Goal: Transaction & Acquisition: Register for event/course

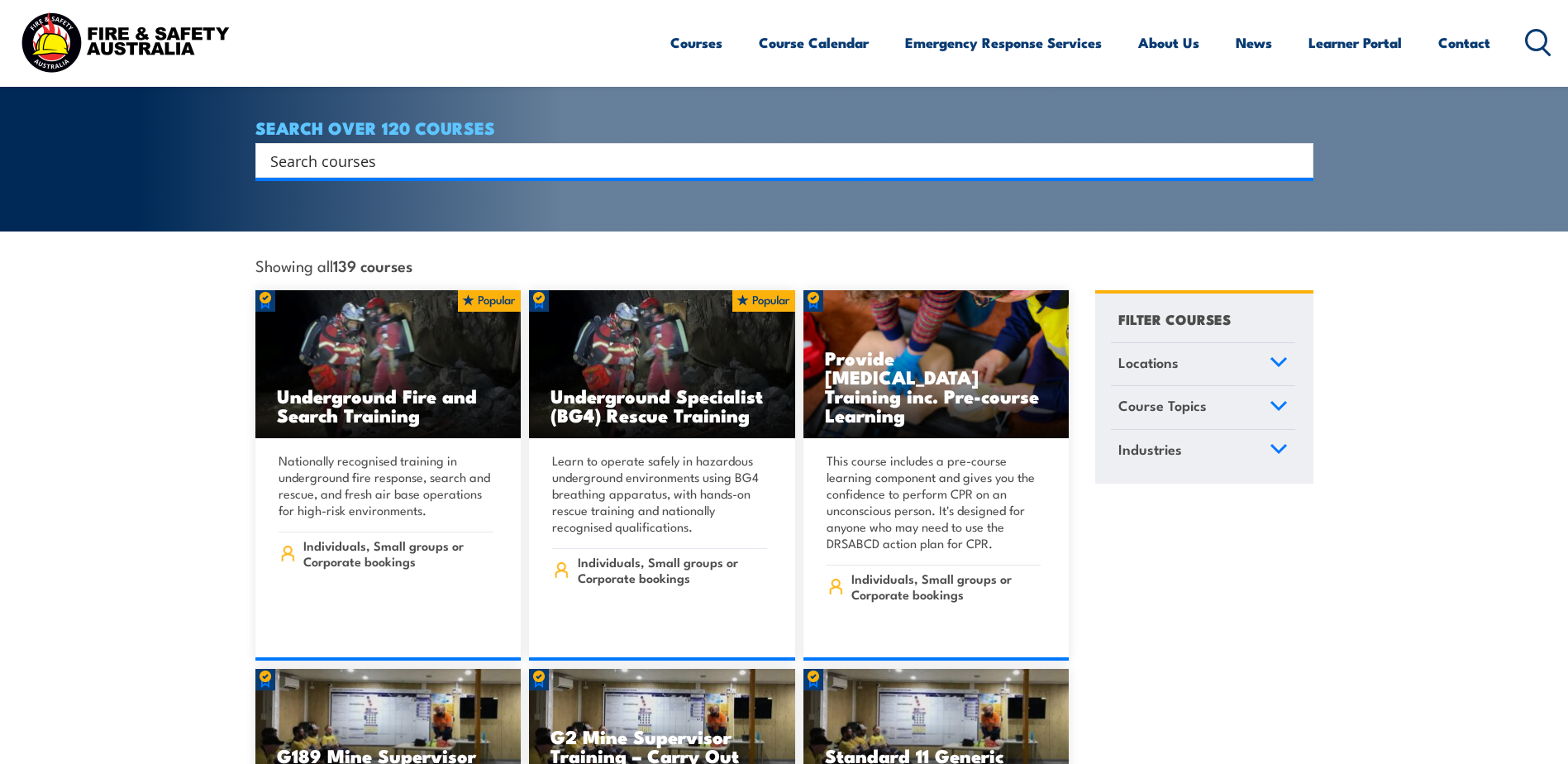
scroll to position [83, 0]
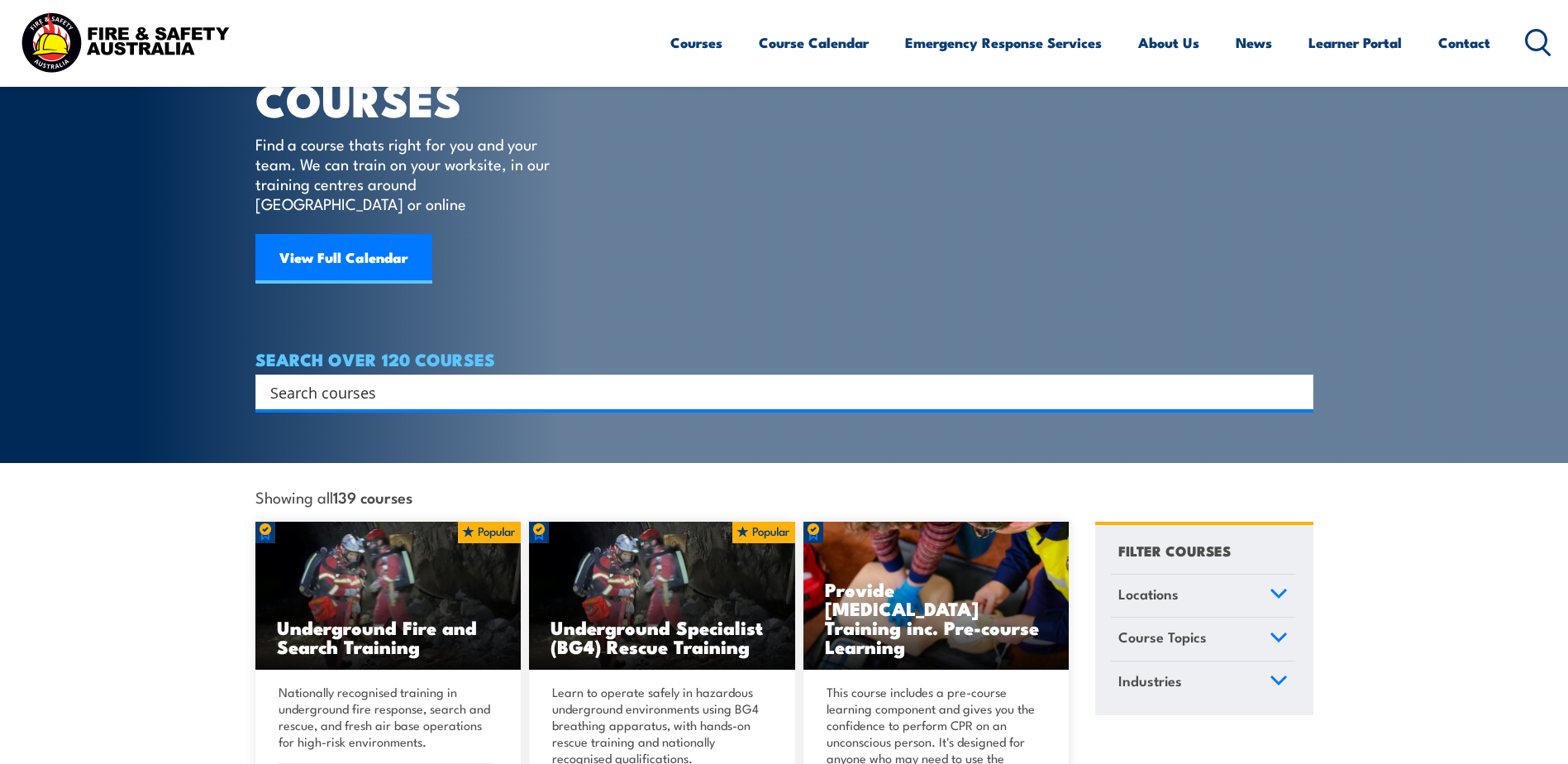
click at [472, 380] on input "Search input" at bounding box center [774, 392] width 1007 height 25
type input "u"
type input "p"
type input "issue permit"
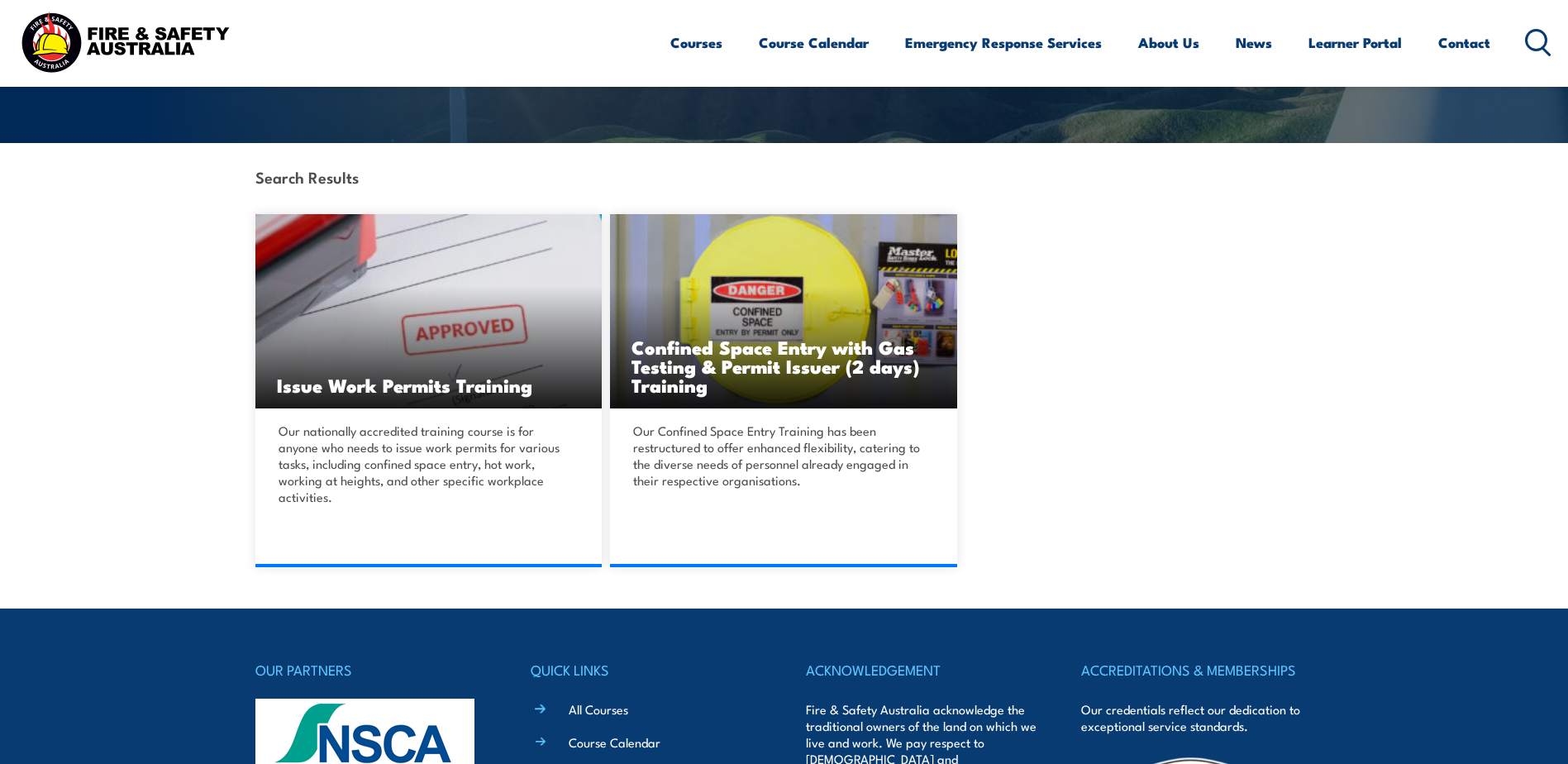
click at [379, 419] on div "Our nationally accredited training course is for anyone who needs to issue work…" at bounding box center [428, 488] width 347 height 159
click at [450, 567] on link "DETAILS" at bounding box center [428, 567] width 347 height 0
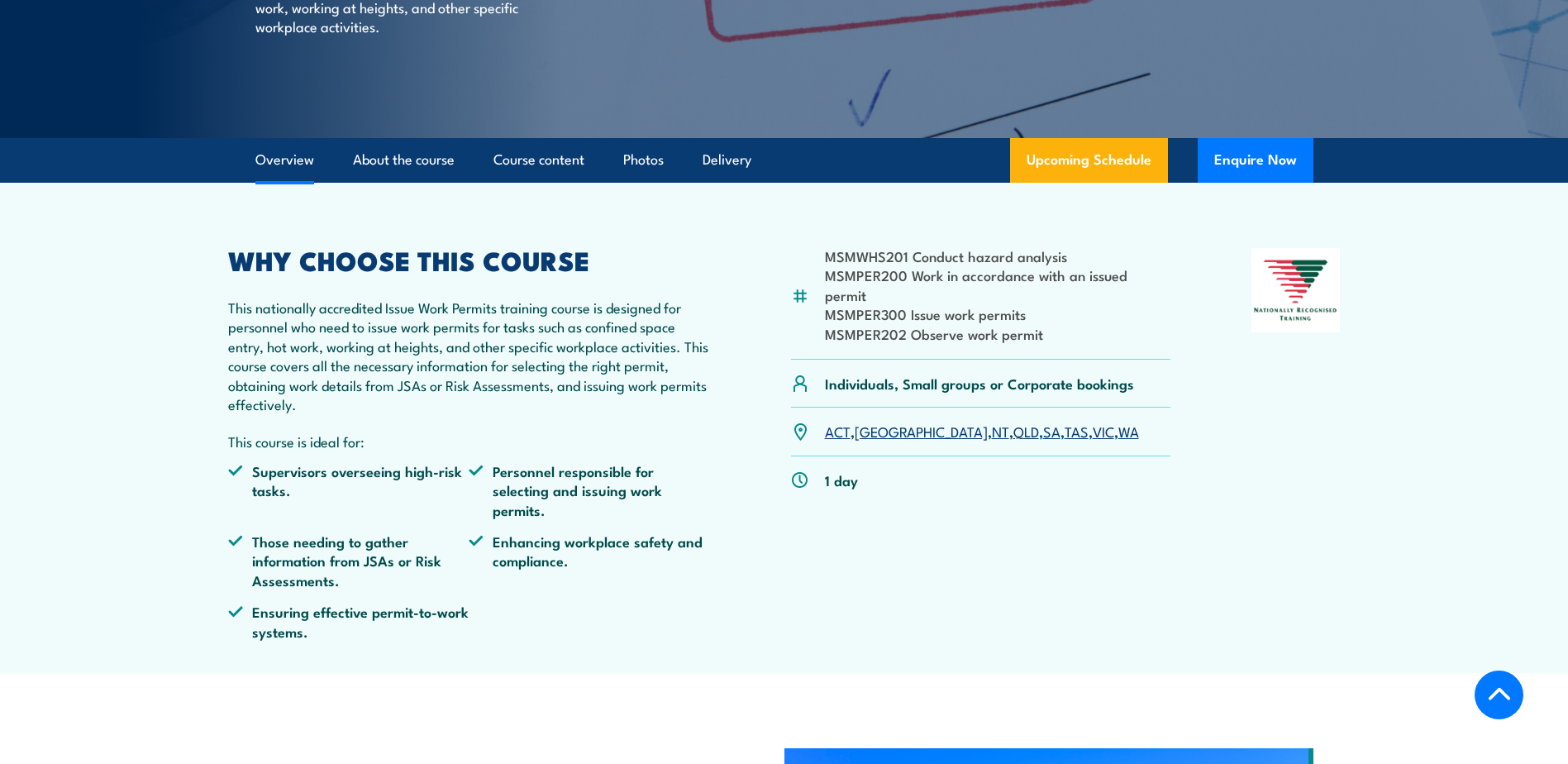
scroll to position [331, 0]
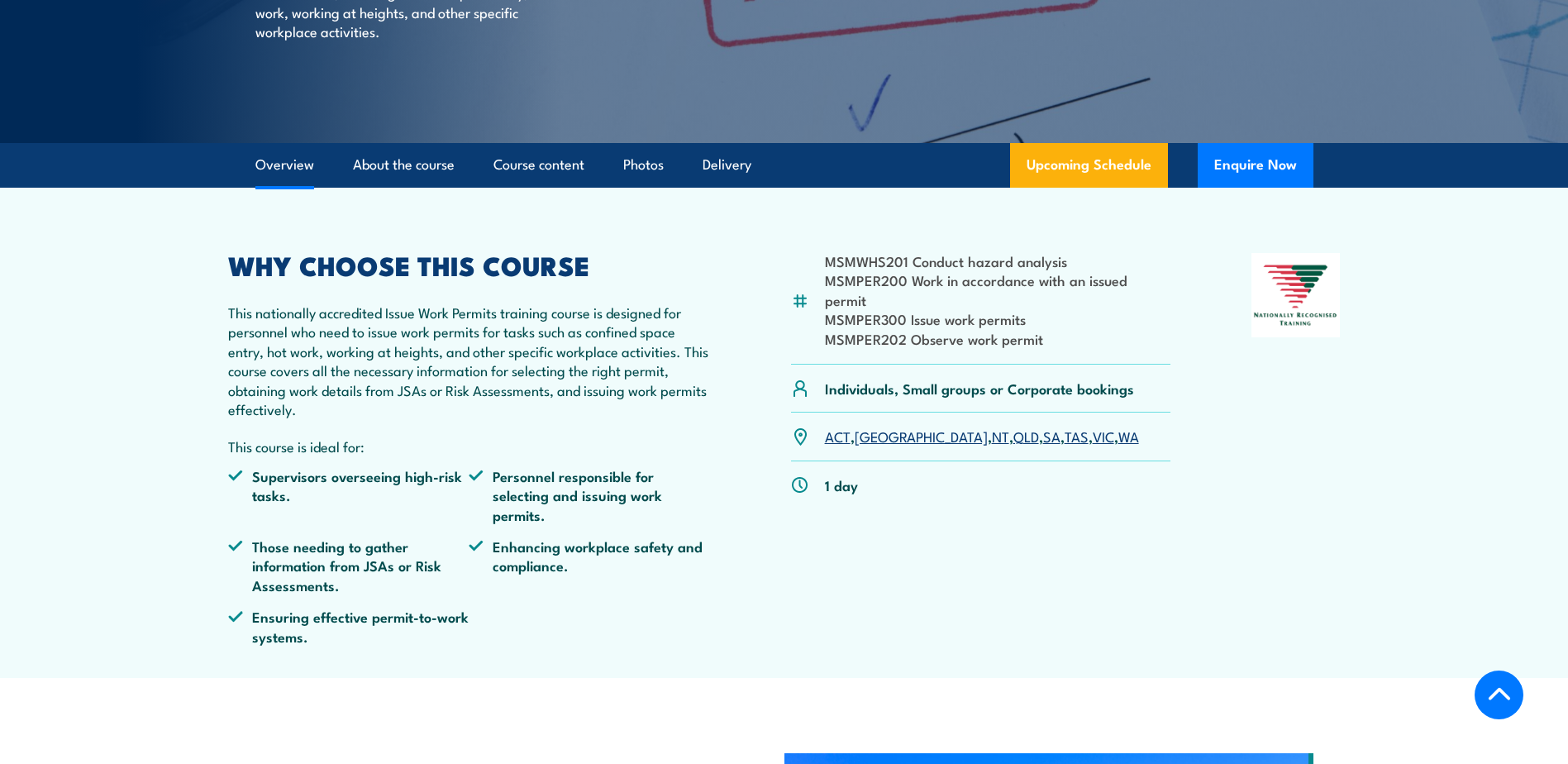
click at [992, 426] on link "NT" at bounding box center [1000, 436] width 17 height 20
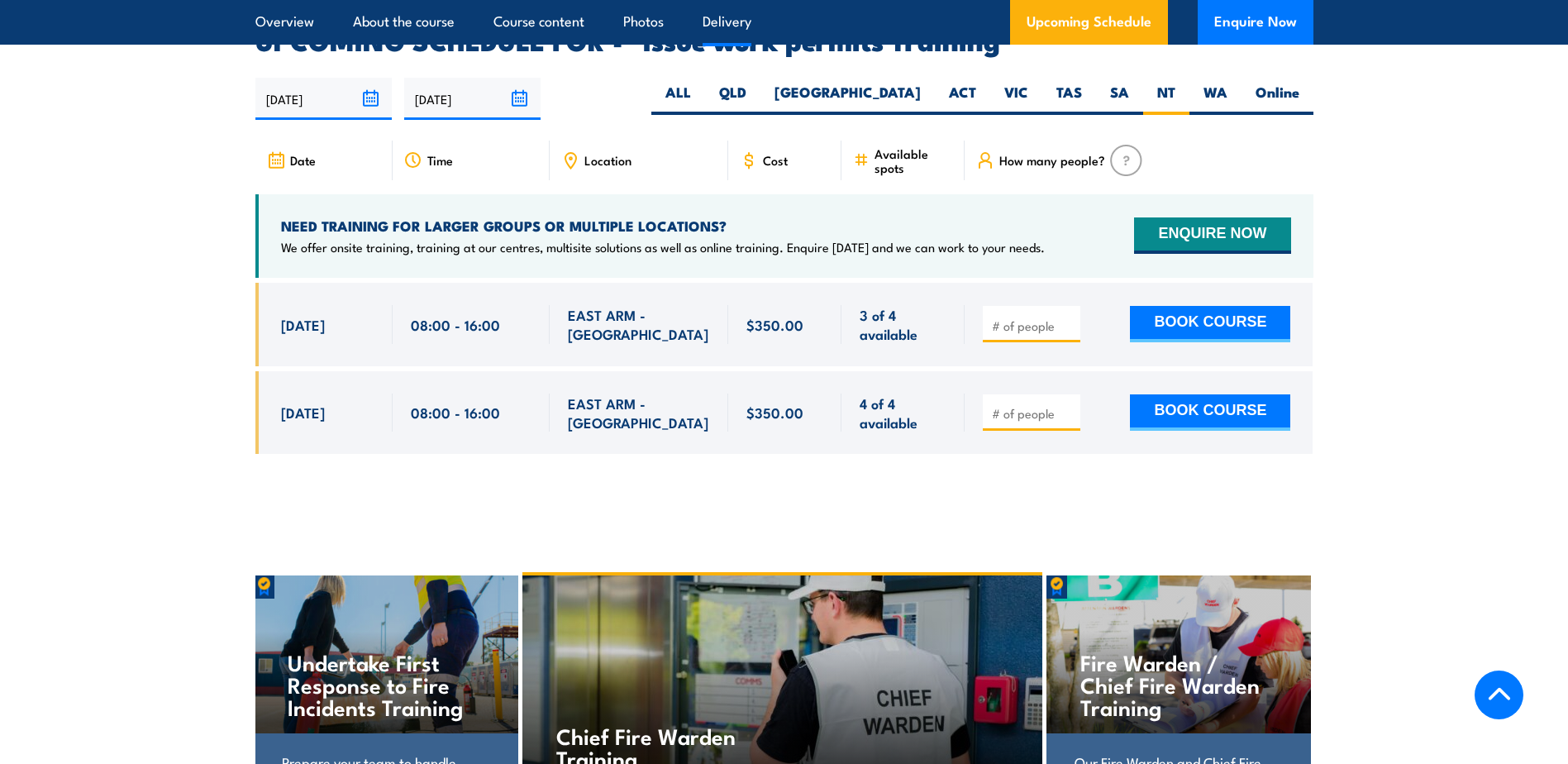
scroll to position [2779, 0]
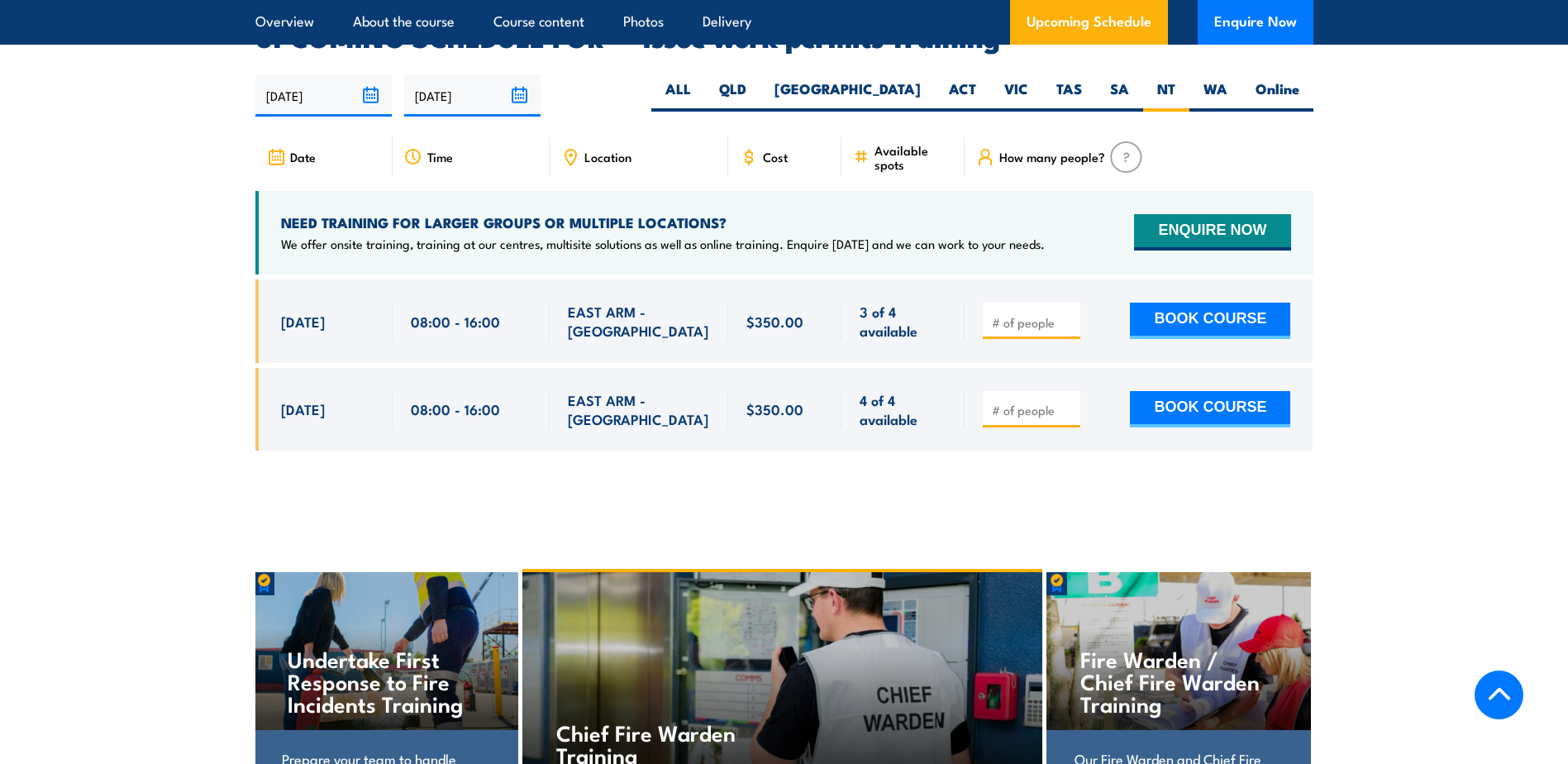
click at [1022, 314] on input "number" at bounding box center [1033, 322] width 83 height 16
type input "1"
click at [1068, 314] on input "1" at bounding box center [1033, 322] width 83 height 16
drag, startPoint x: 1202, startPoint y: 300, endPoint x: 1210, endPoint y: 296, distance: 8.9
click at [1203, 303] on button "BOOK COURSE" at bounding box center [1210, 321] width 160 height 36
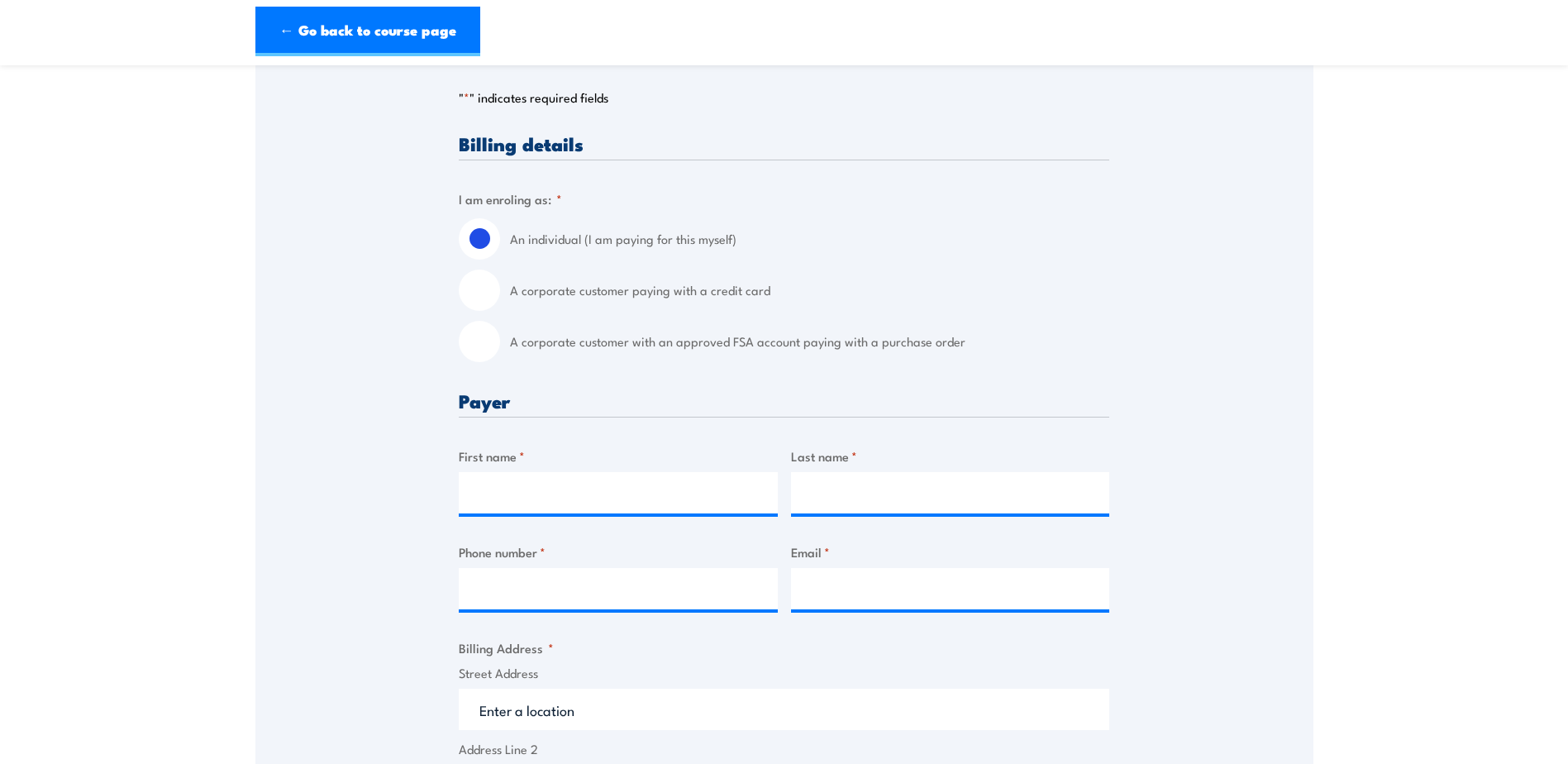
scroll to position [413, 0]
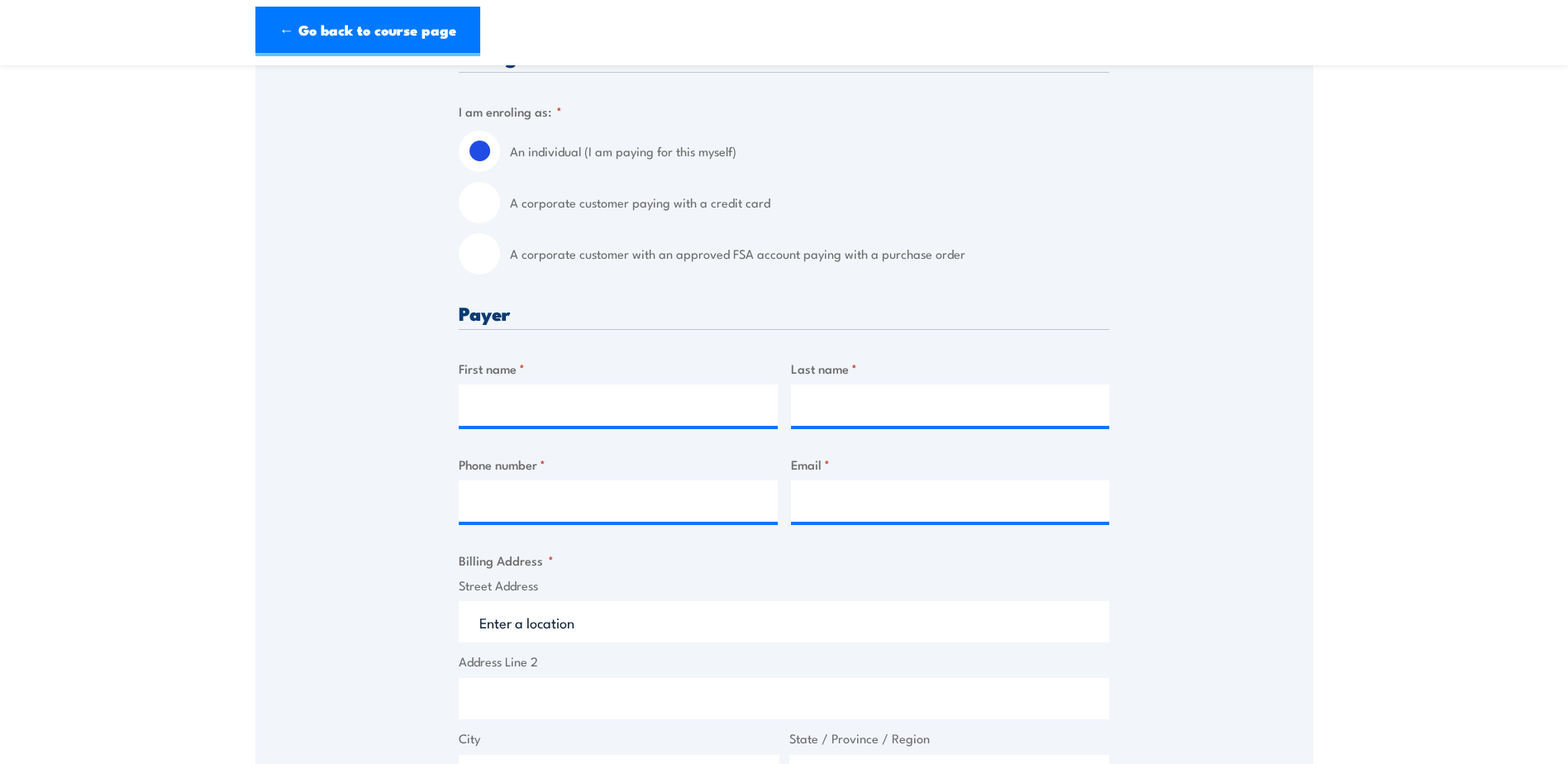
click at [474, 253] on input "A corporate customer with an approved FSA account paying with a purchase order" at bounding box center [480, 254] width 41 height 41
radio input "true"
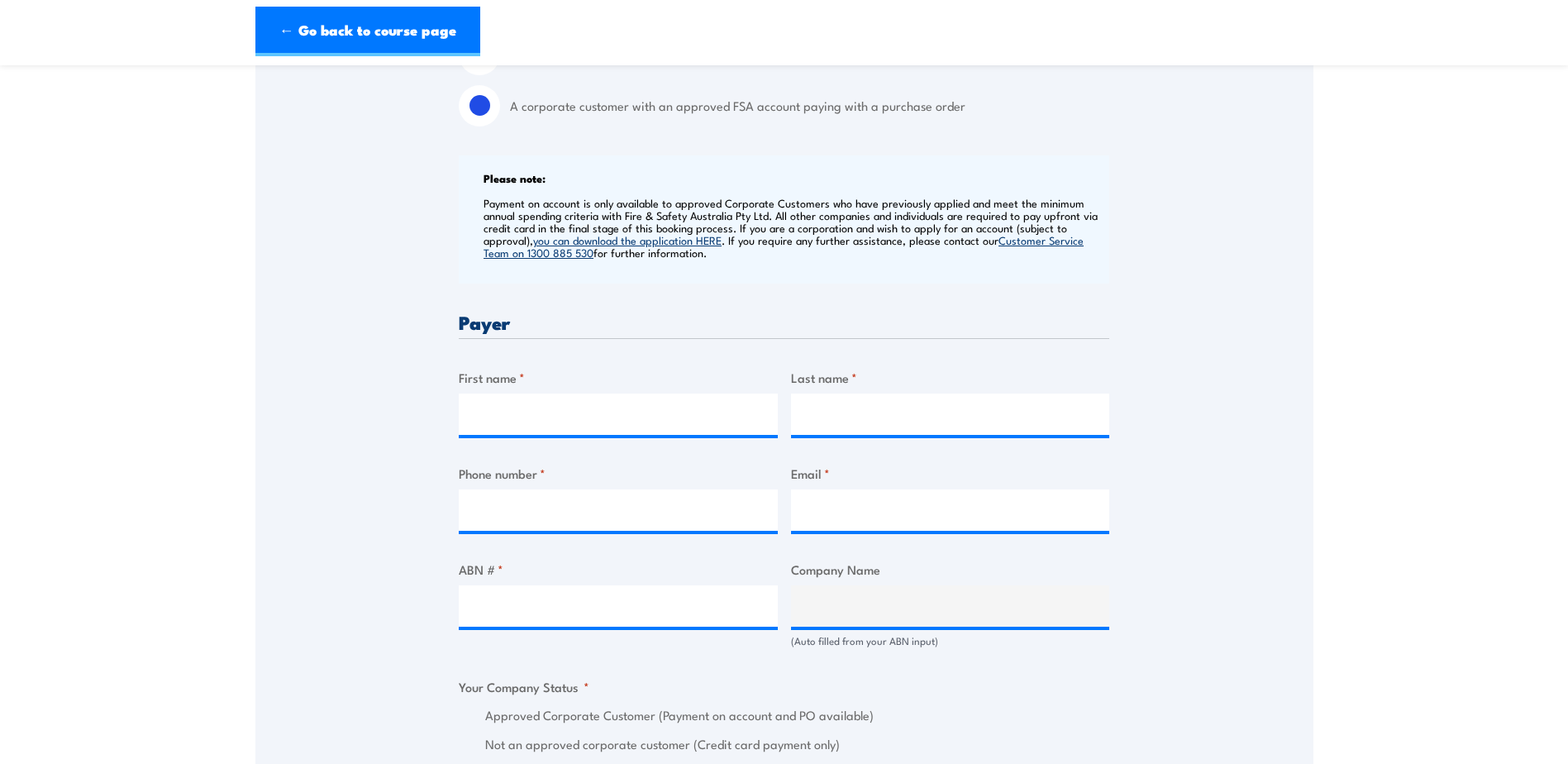
scroll to position [579, 0]
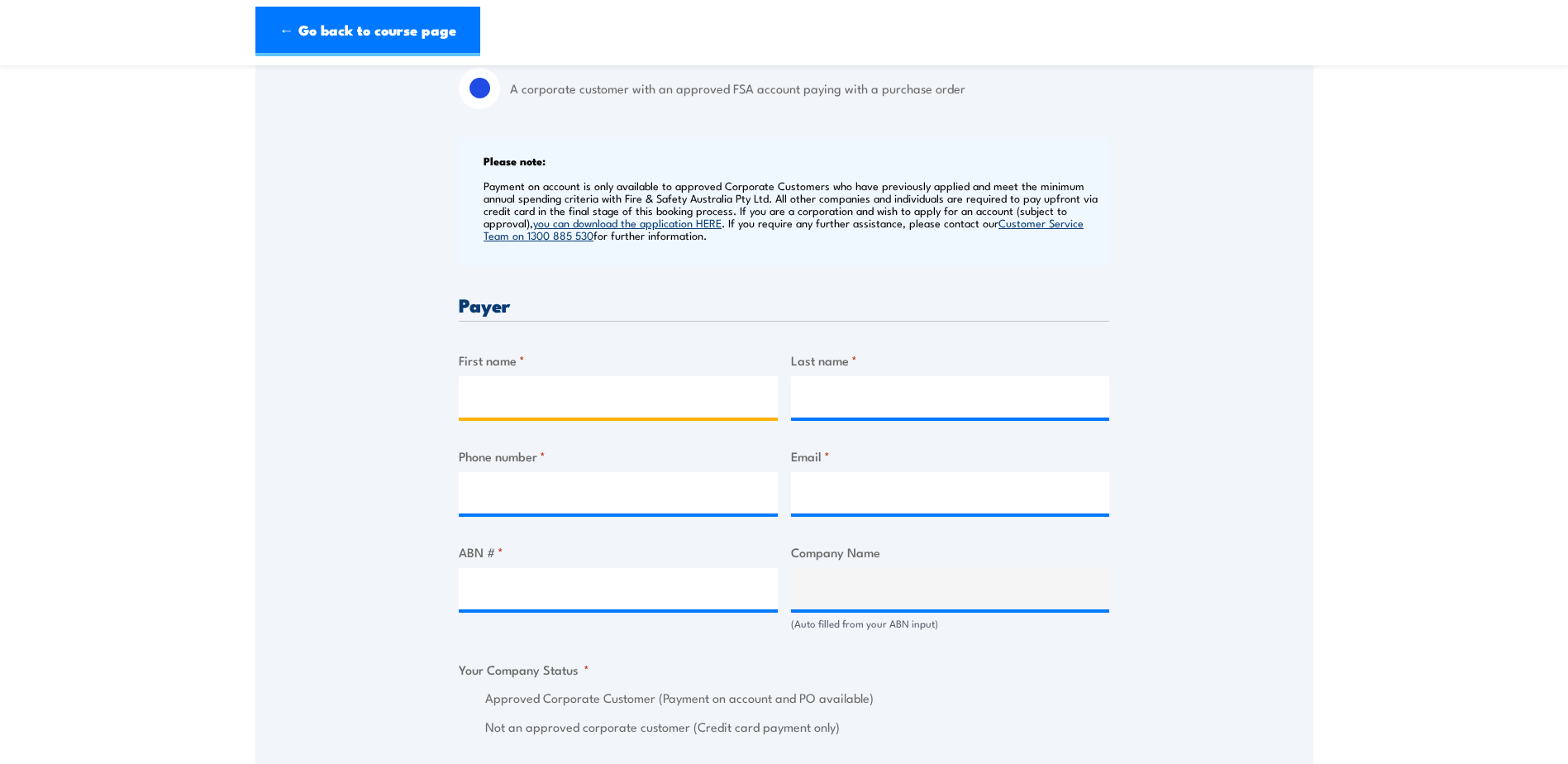
click at [560, 395] on input "First name *" at bounding box center [619, 397] width 319 height 41
type input "[PERSON_NAME]"
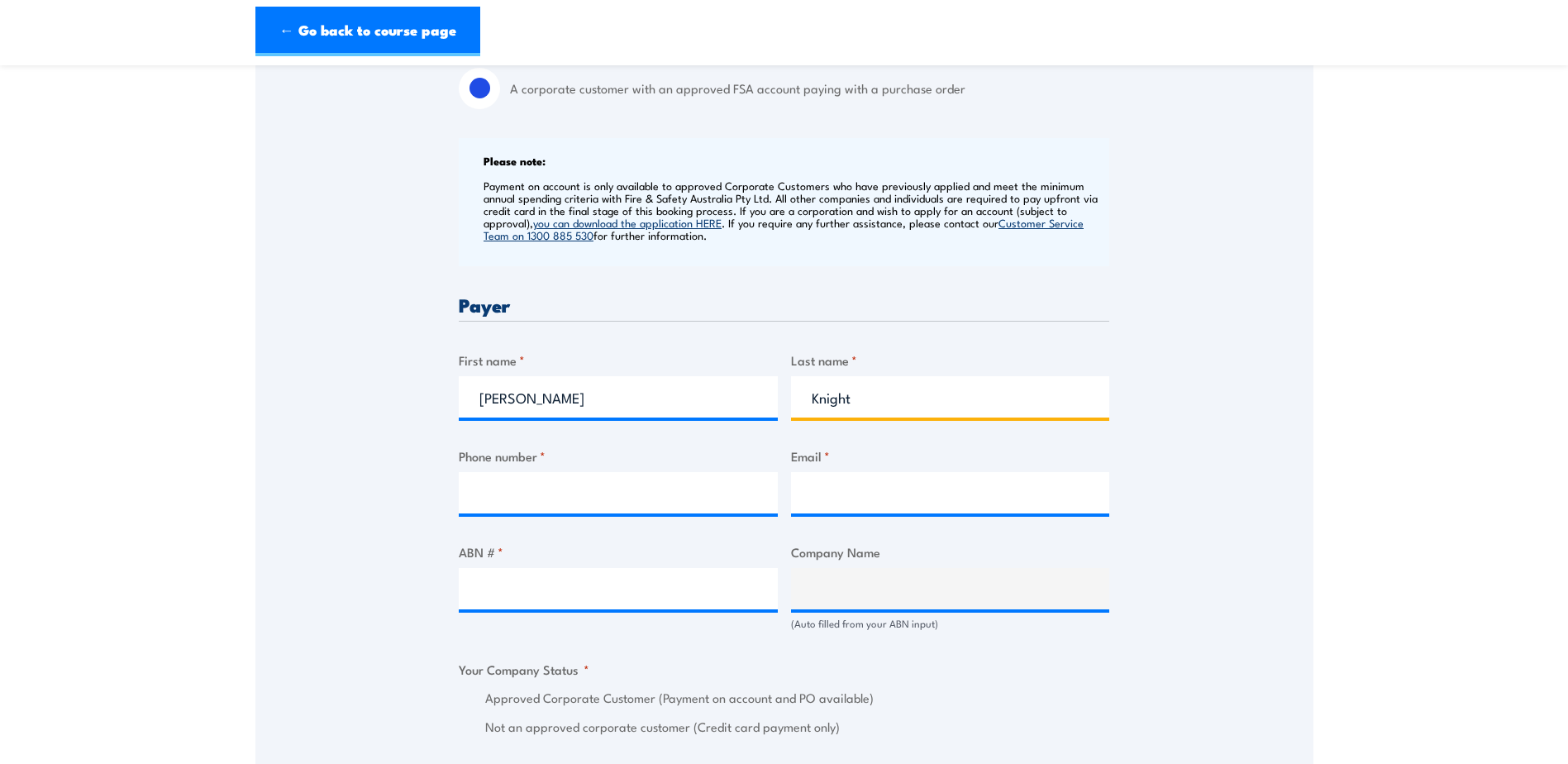
type input "Knight"
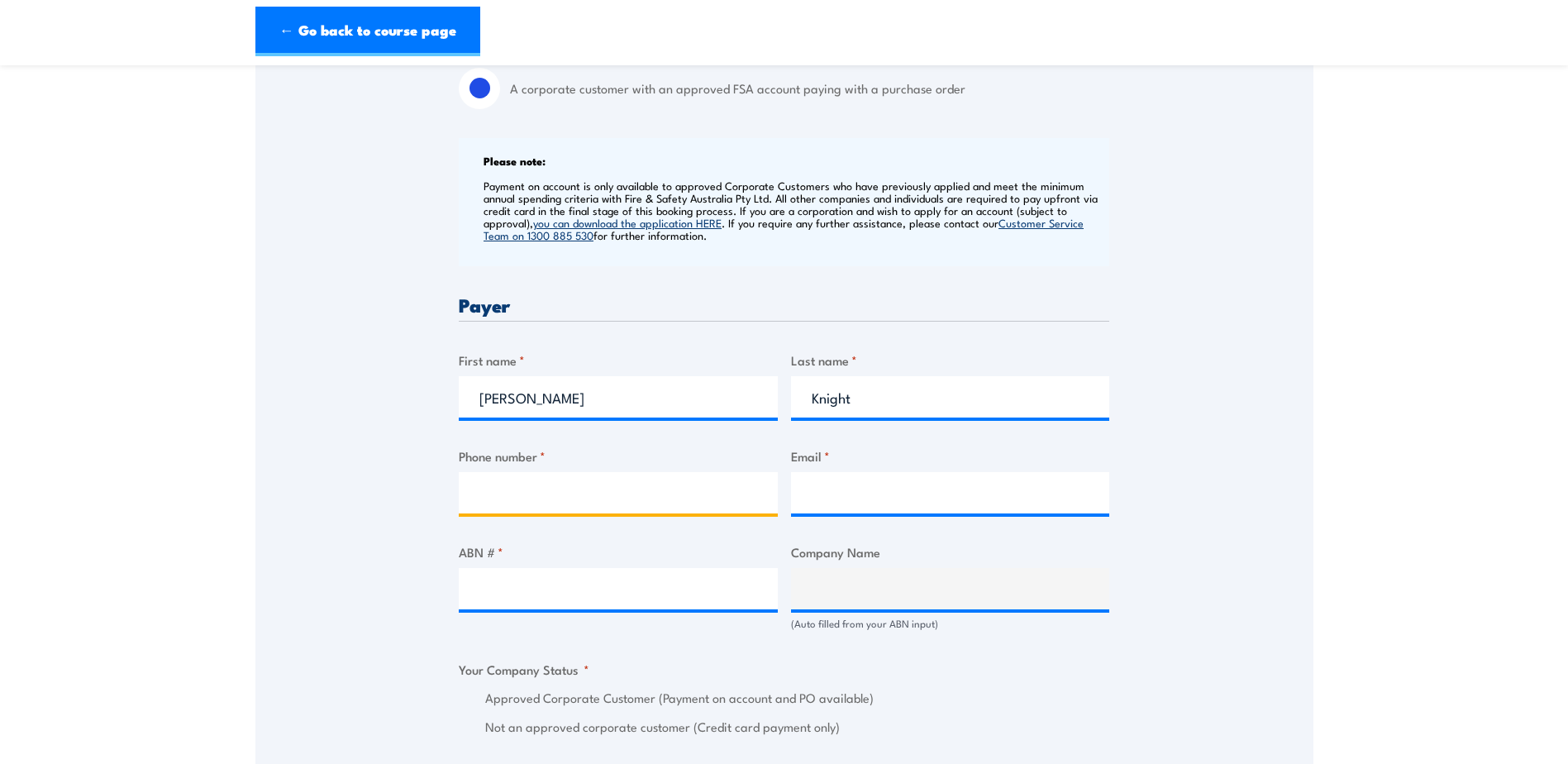
click at [634, 484] on input "Phone number *" at bounding box center [619, 492] width 319 height 41
type input "0461513946"
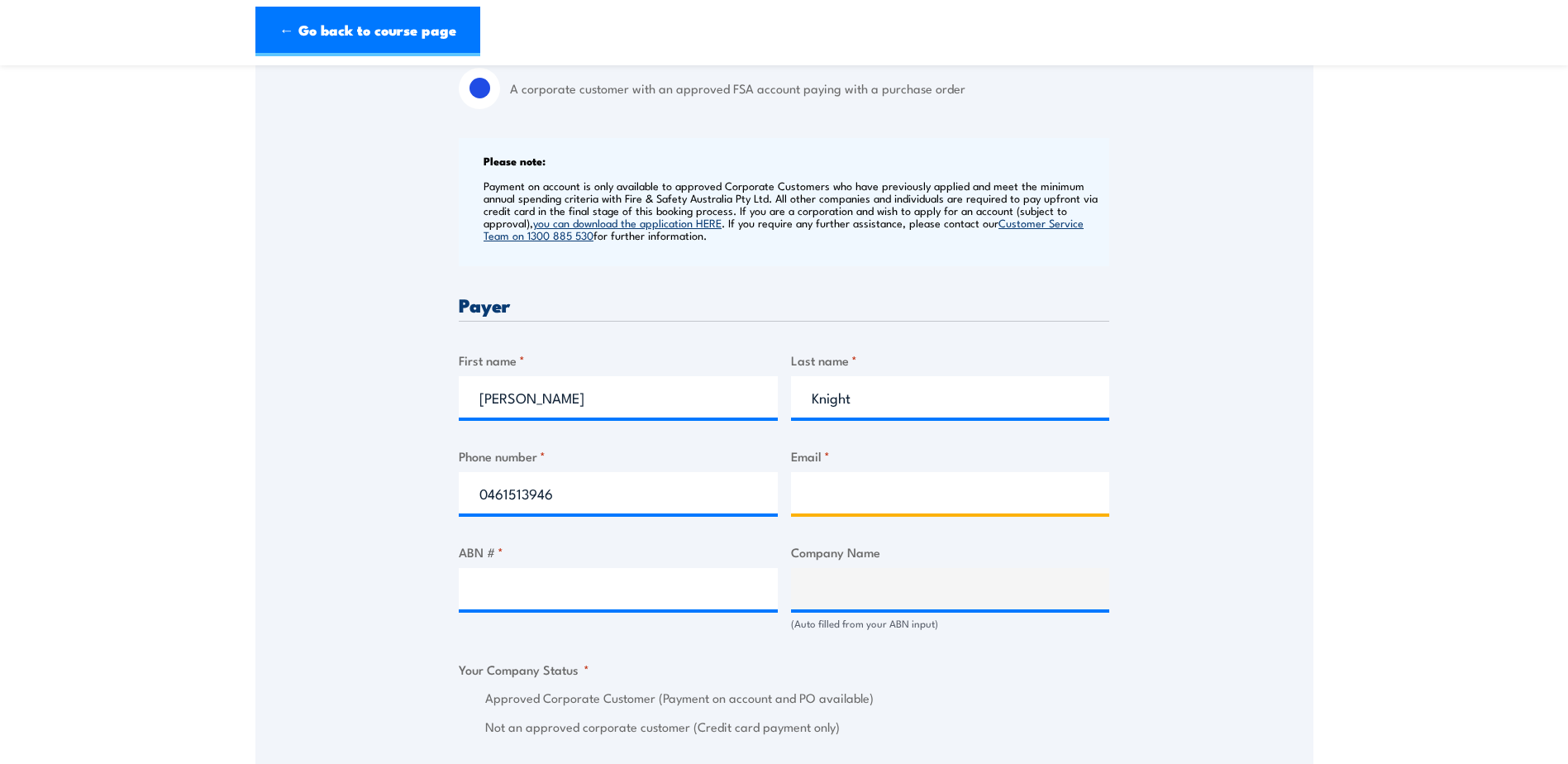
drag, startPoint x: 857, startPoint y: 500, endPoint x: 843, endPoint y: 499, distance: 14.0
click at [857, 500] on input "Email *" at bounding box center [950, 492] width 319 height 41
type input "[EMAIL_ADDRESS][DOMAIN_NAME]"
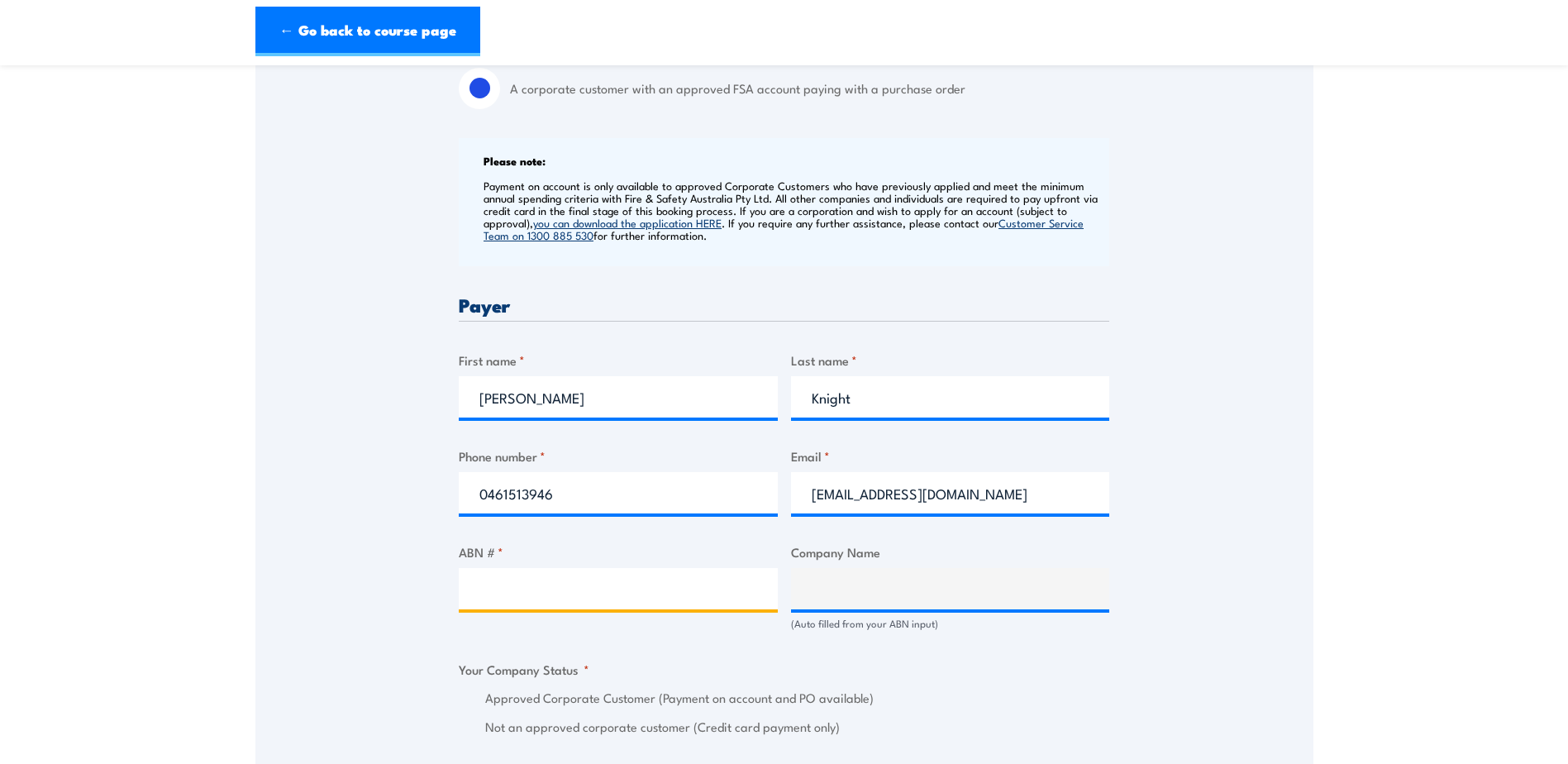
click at [646, 575] on input "ABN # *" at bounding box center [619, 589] width 319 height 41
click at [527, 589] on input "ABN # *" at bounding box center [619, 589] width 319 height 41
type input "51603146676"
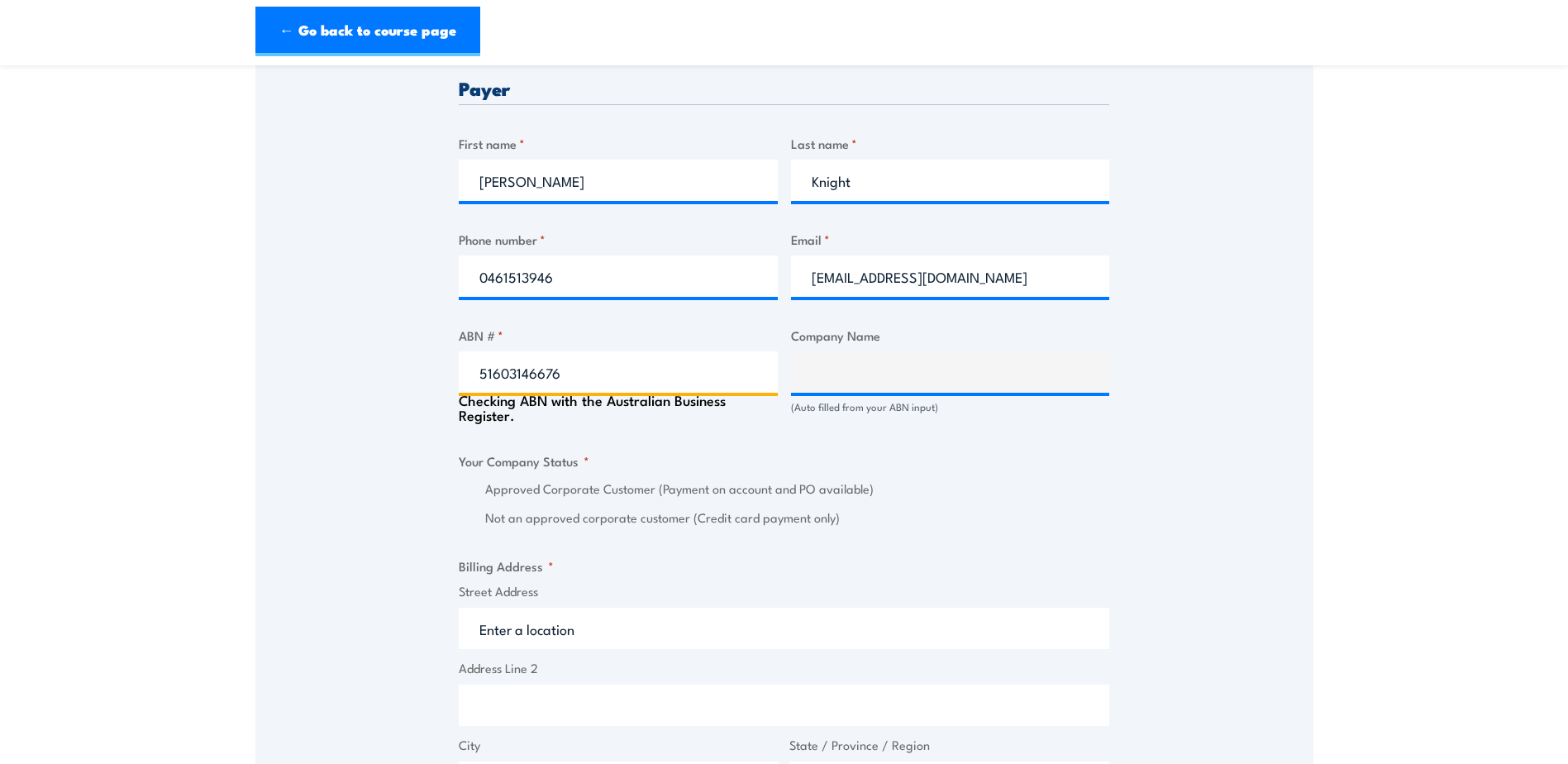
scroll to position [827, 0]
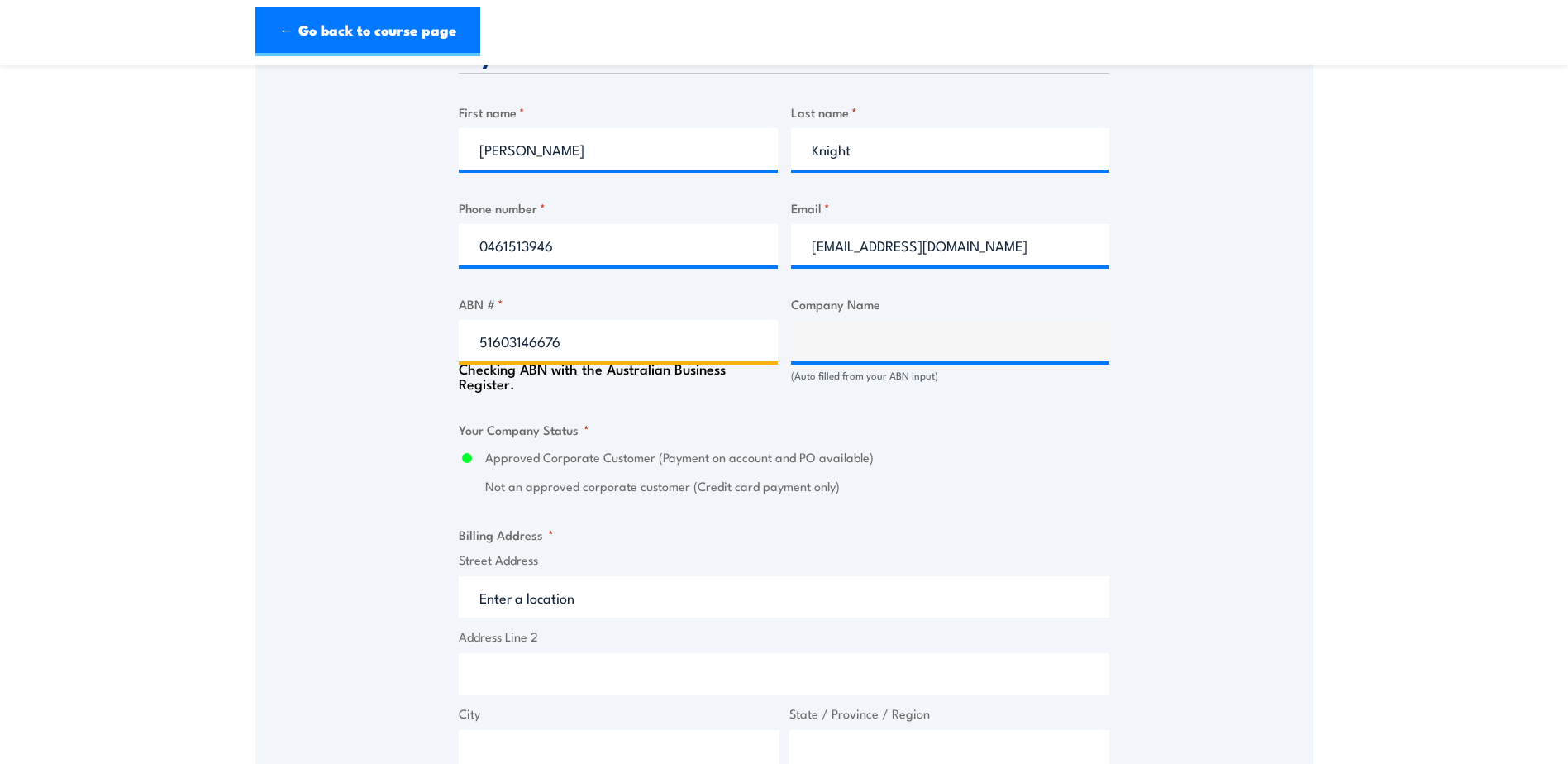
type input "VENTIA PTY LIMITED"
radio input "true"
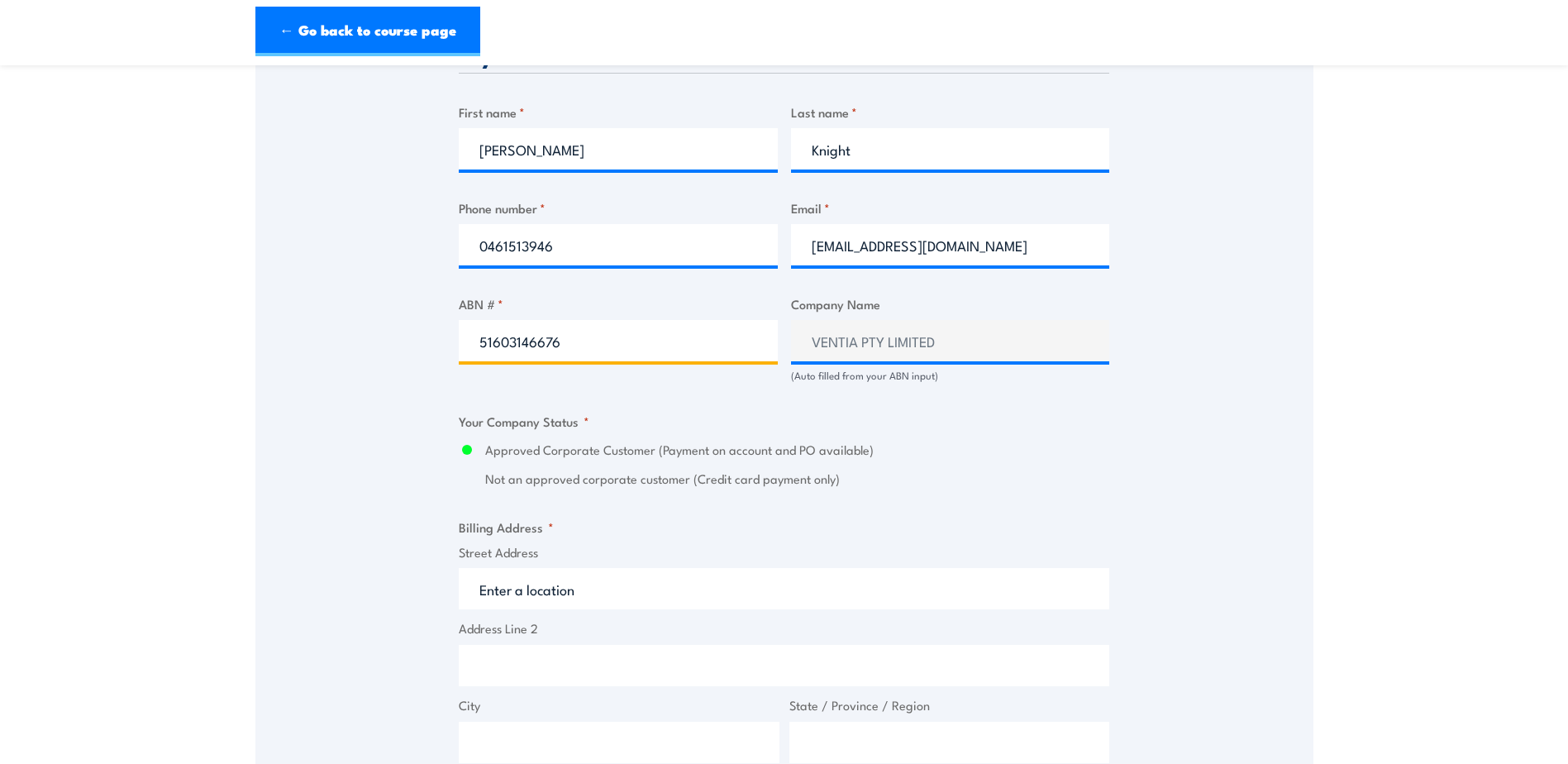
scroll to position [1075, 0]
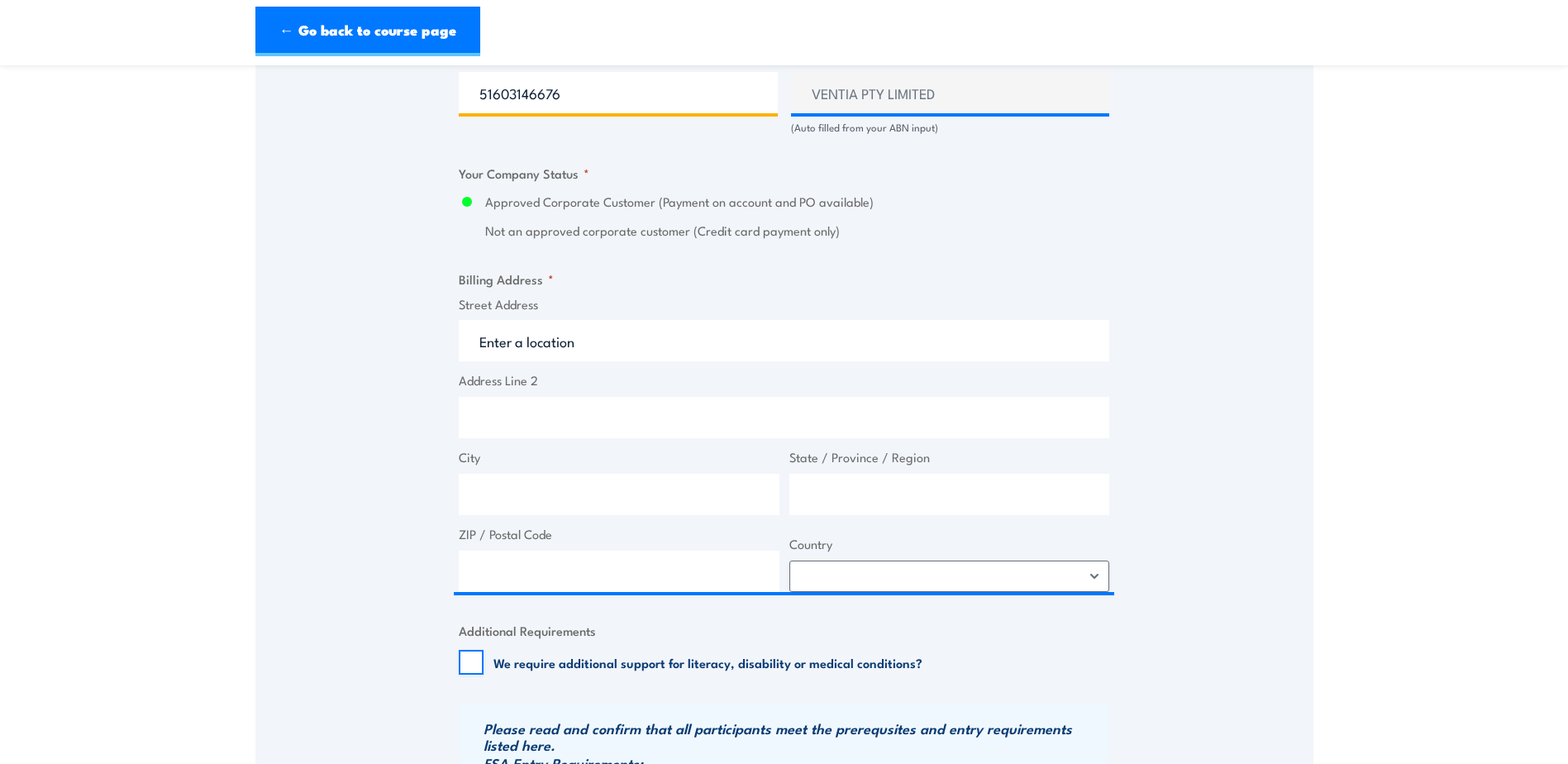
type input "51603146676"
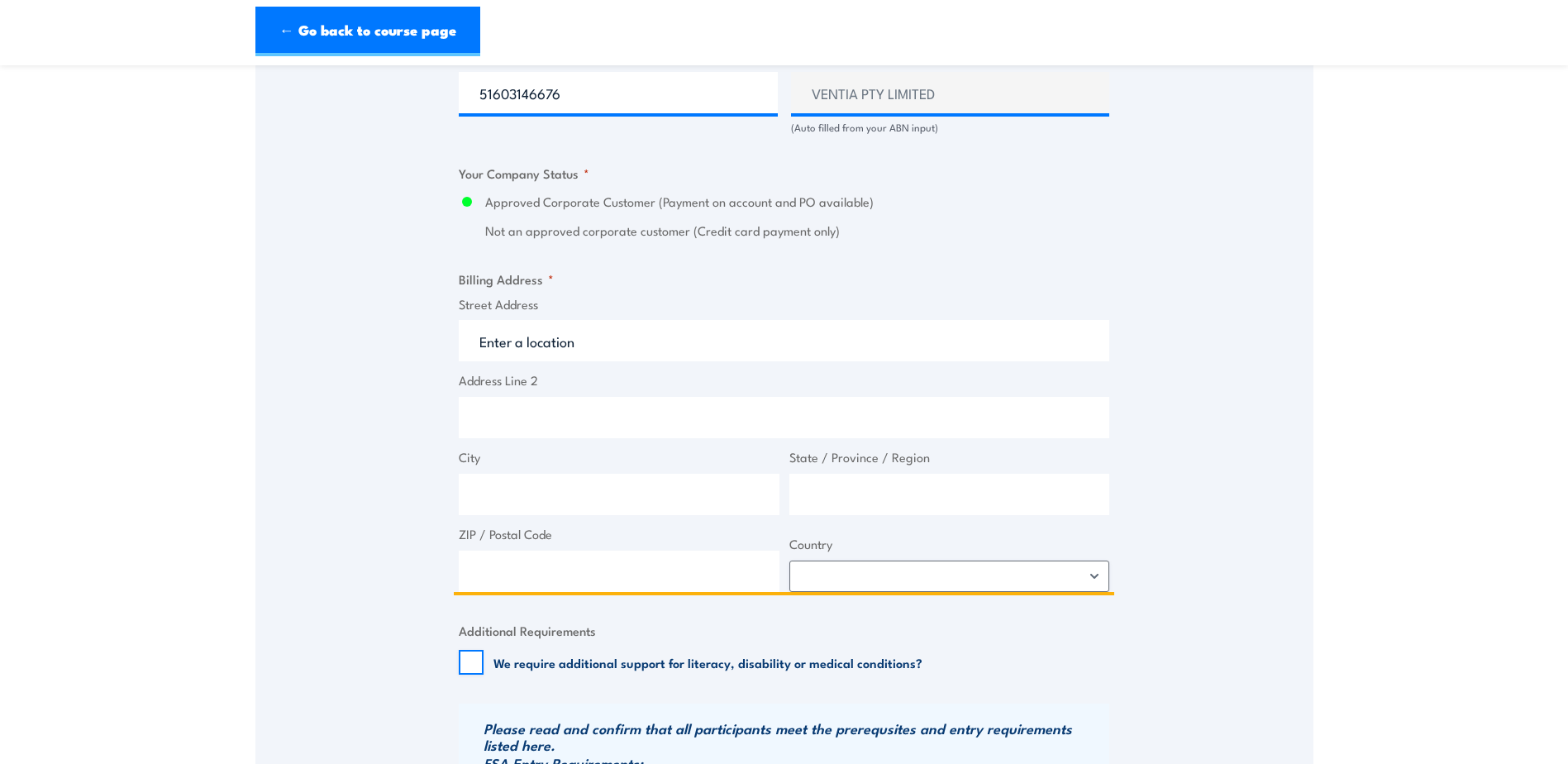
click at [582, 343] on input "Street Address" at bounding box center [784, 341] width 651 height 41
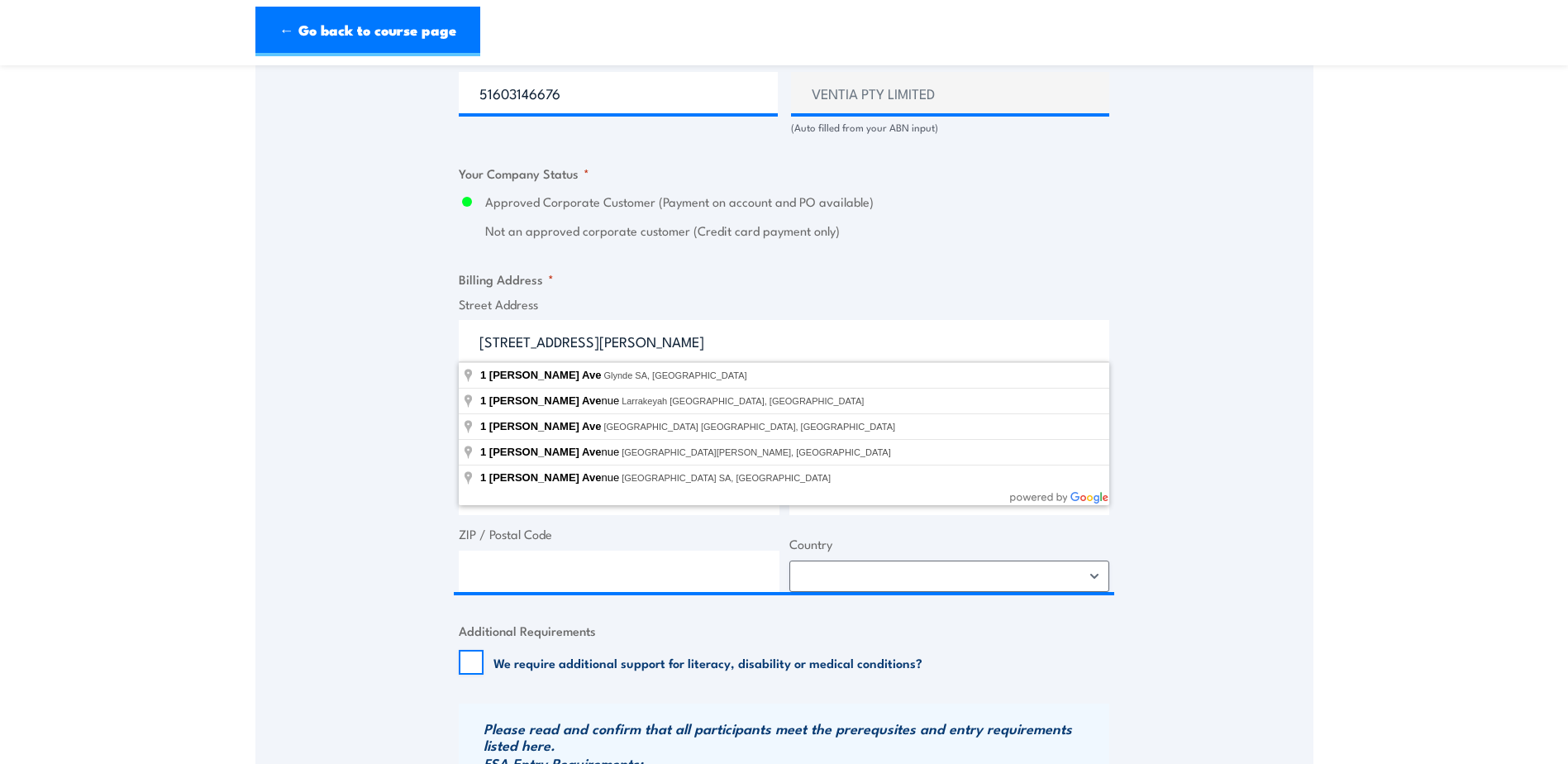
type input "[STREET_ADDRESS][PERSON_NAME]"
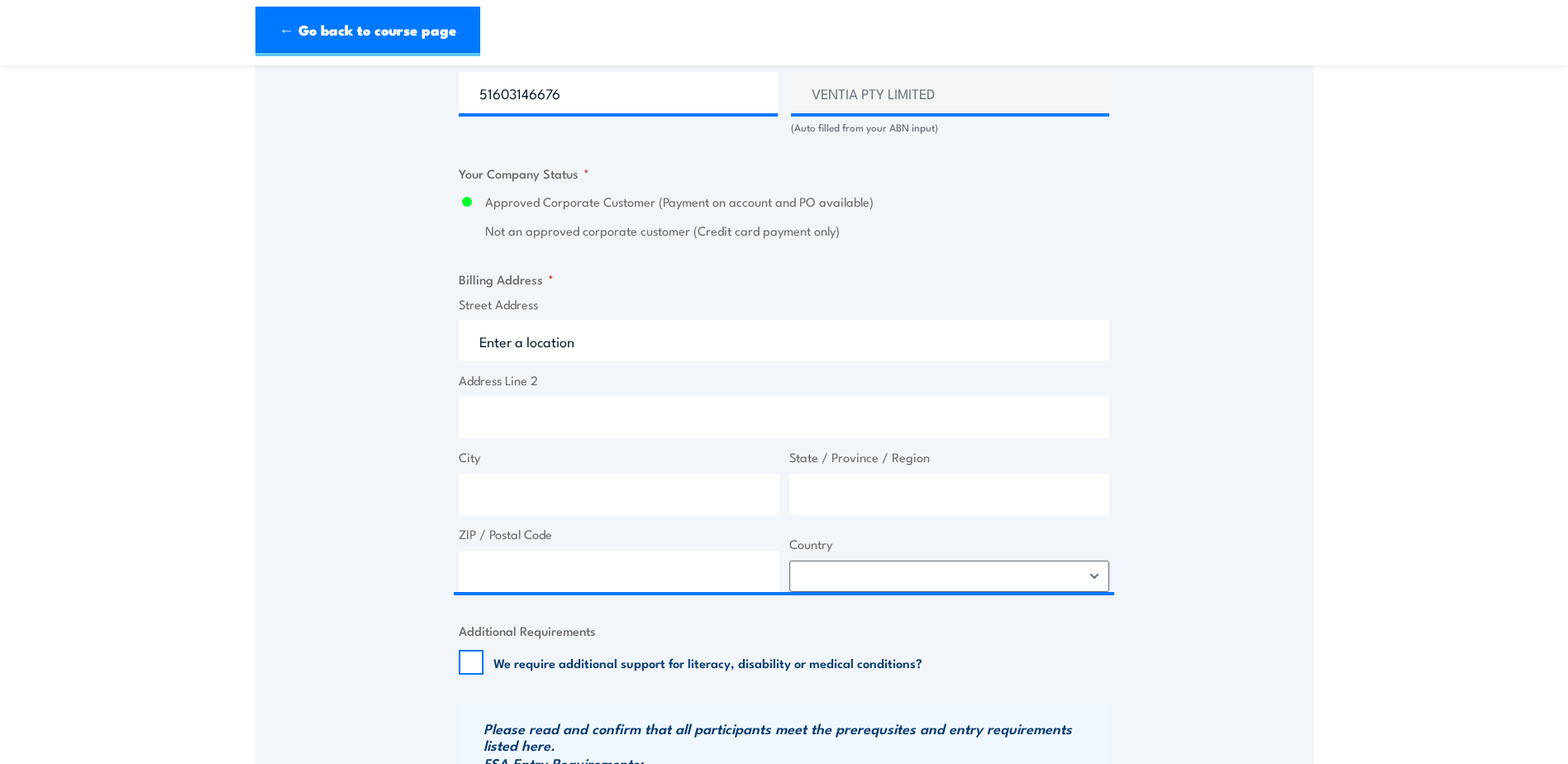
type input "[STREET_ADDRESS][PERSON_NAME]"
type input "Larrakeyah"
type input "[GEOGRAPHIC_DATA]"
type input "0820"
select select "[GEOGRAPHIC_DATA]"
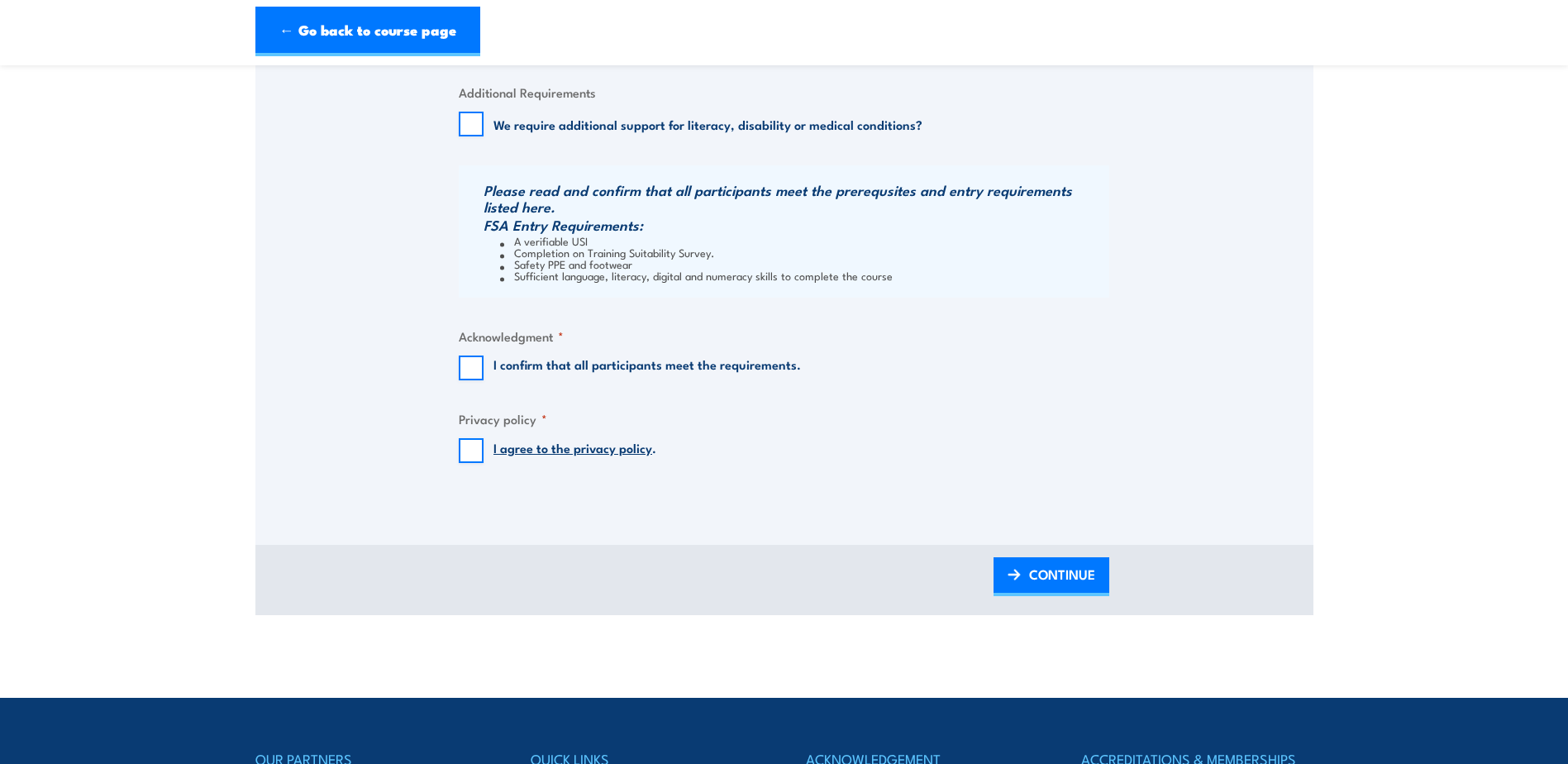
scroll to position [1654, 0]
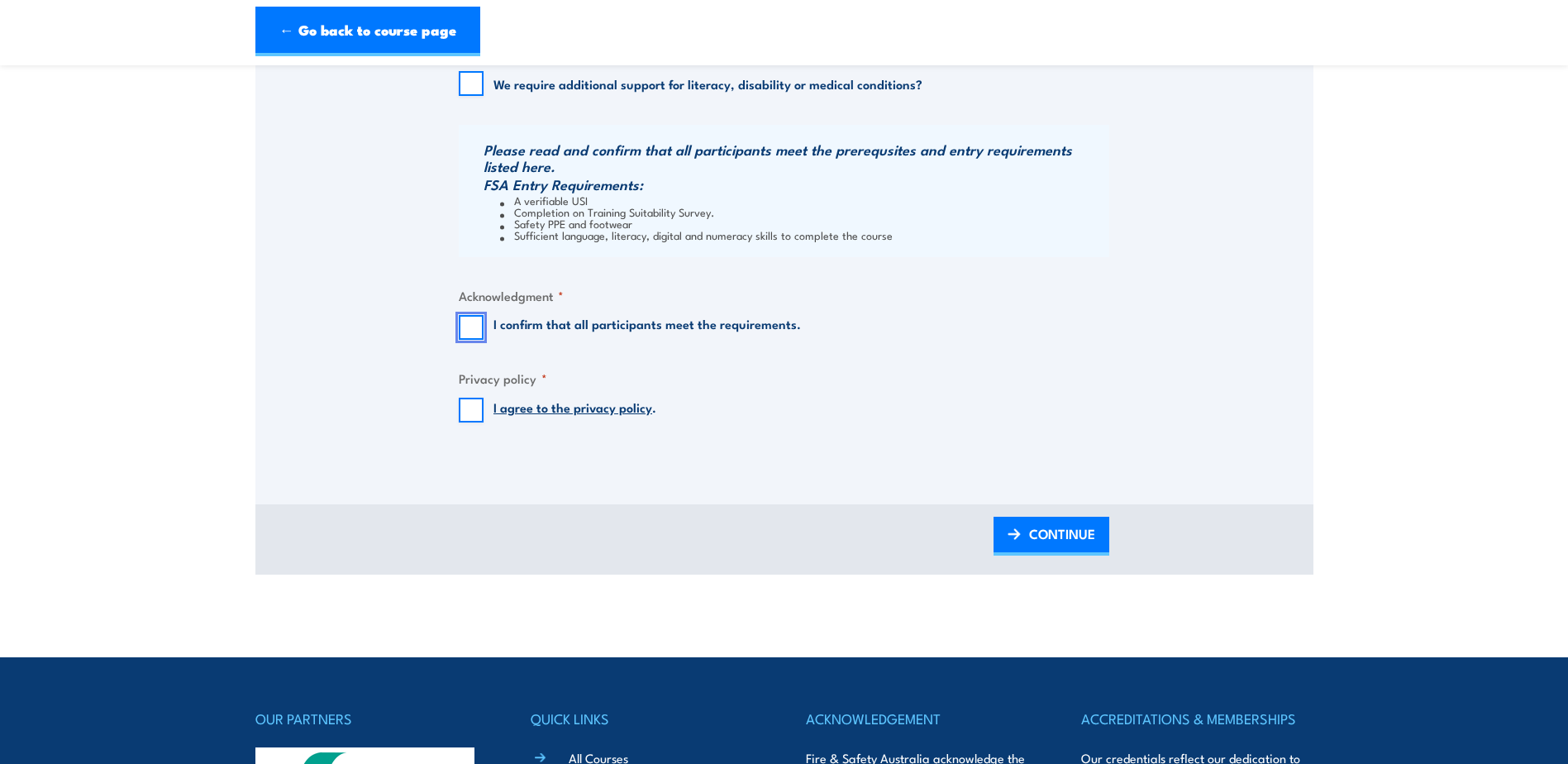
click at [462, 332] on input "I confirm that all participants meet the requirements." at bounding box center [472, 327] width 25 height 25
checkbox input "true"
click at [481, 412] on input "I agree to the privacy policy ." at bounding box center [472, 410] width 25 height 25
checkbox input "true"
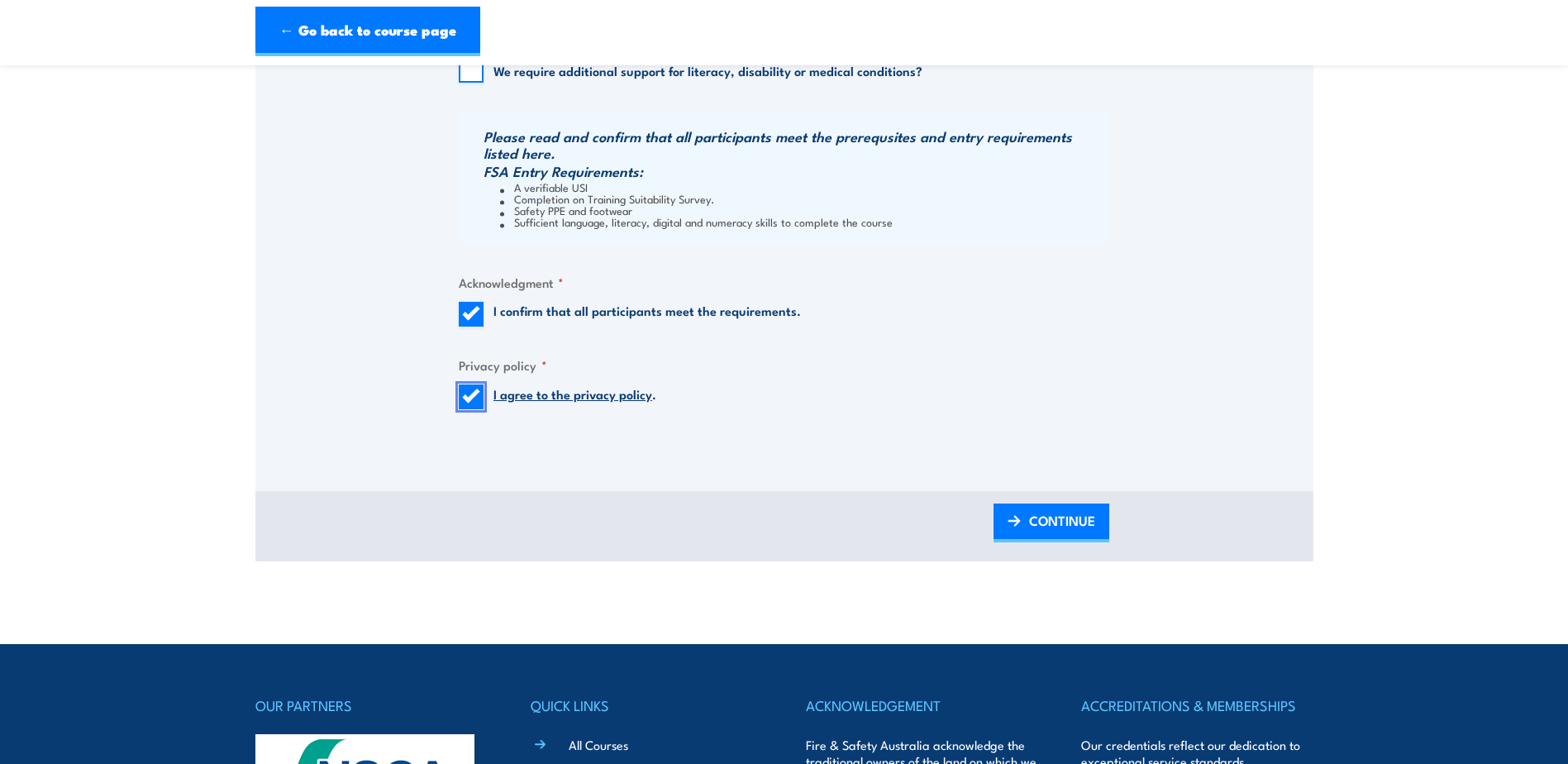
scroll to position [1902, 0]
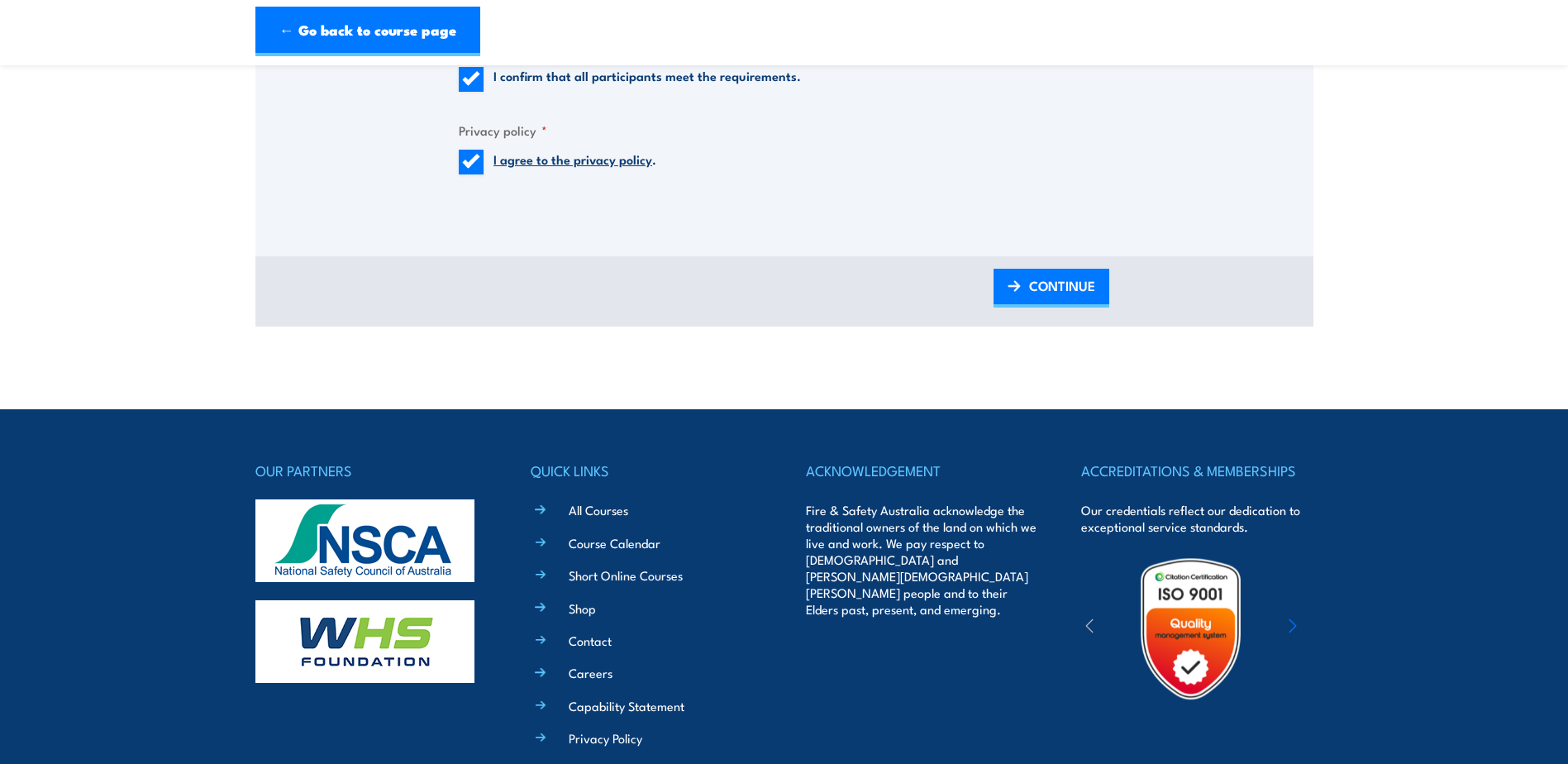
click at [1036, 284] on span "CONTINUE" at bounding box center [1061, 285] width 66 height 44
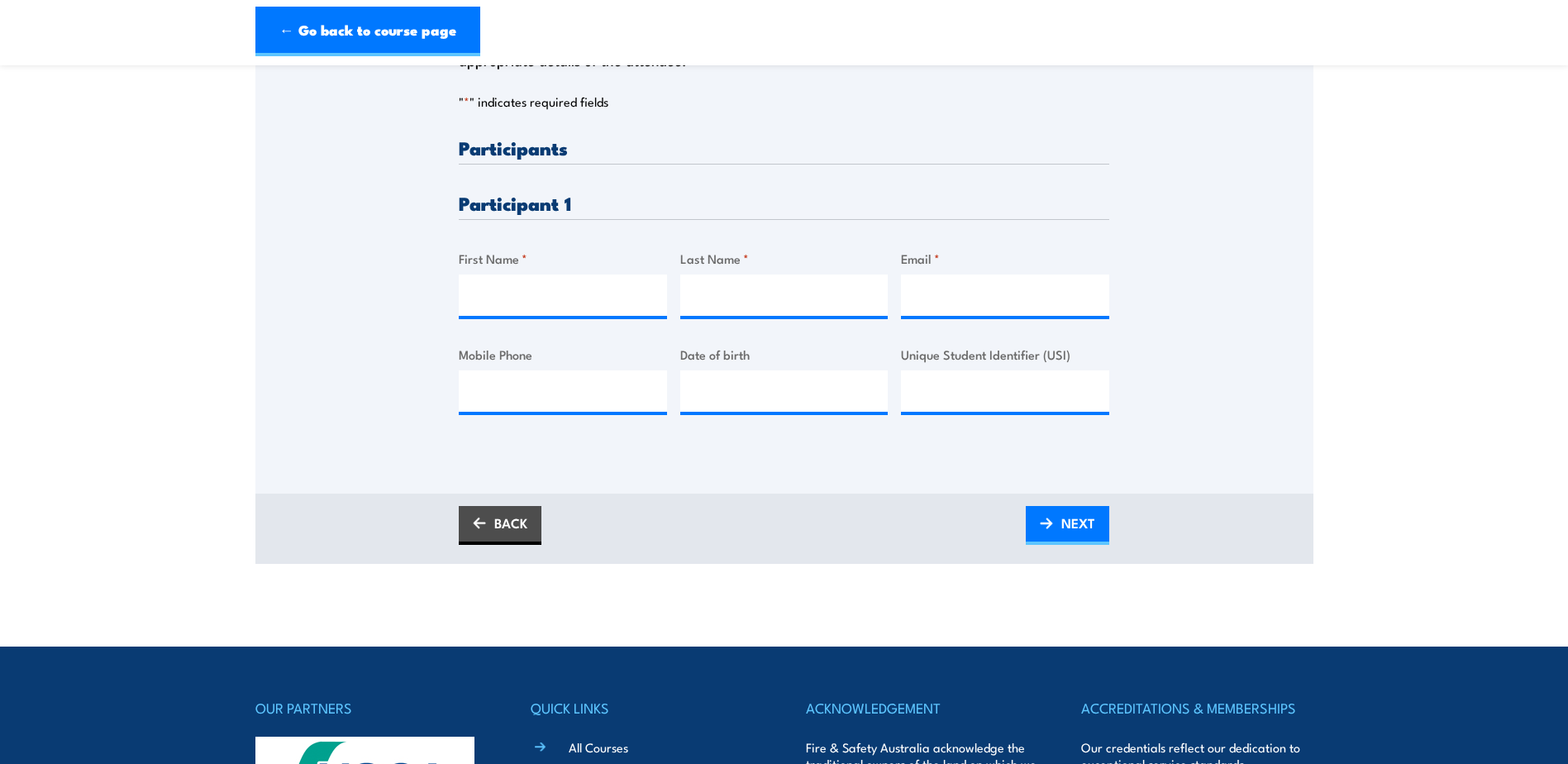
scroll to position [413, 0]
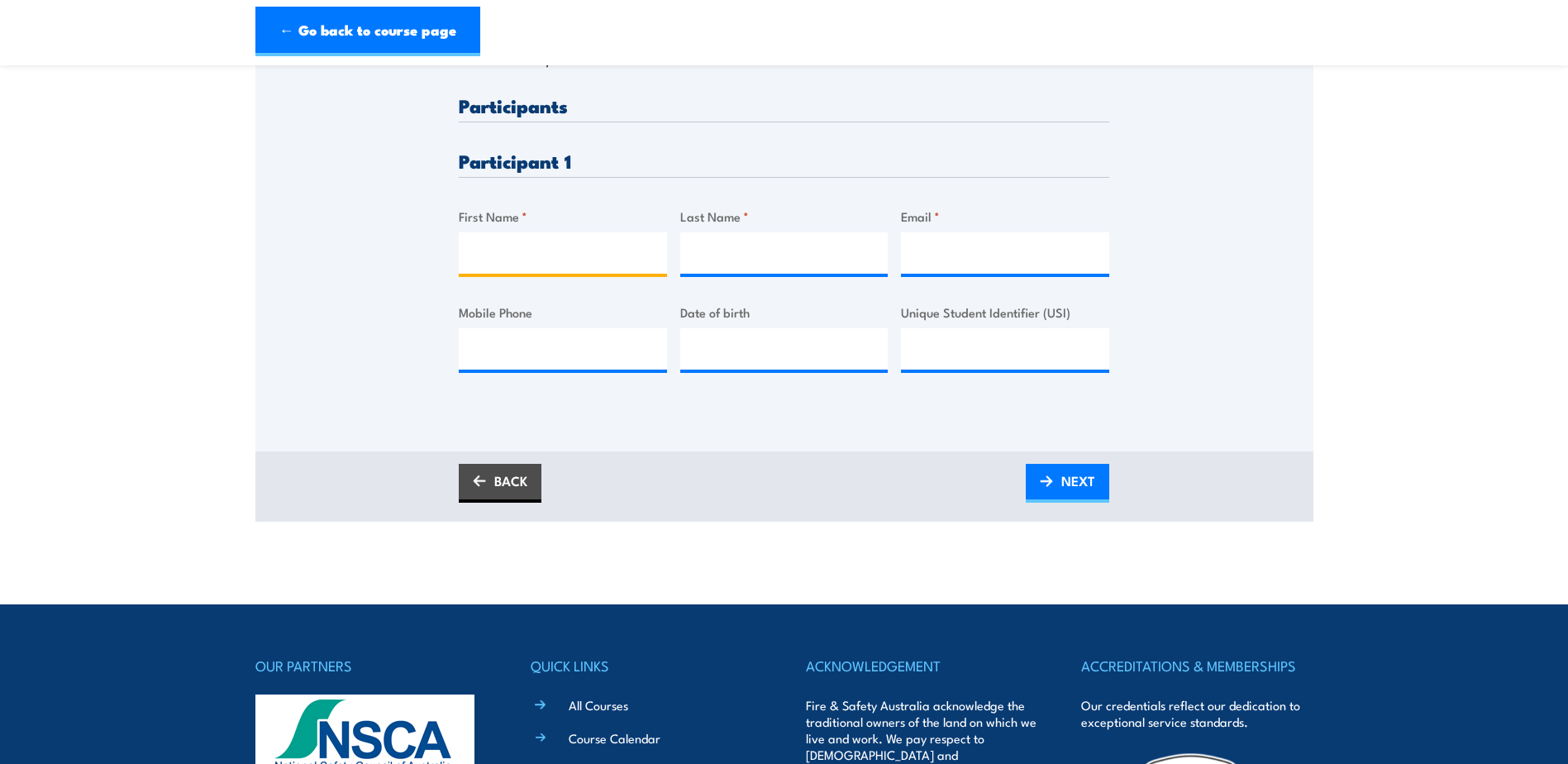
click at [551, 239] on input "First Name *" at bounding box center [563, 253] width 208 height 41
type input "[PERSON_NAME]"
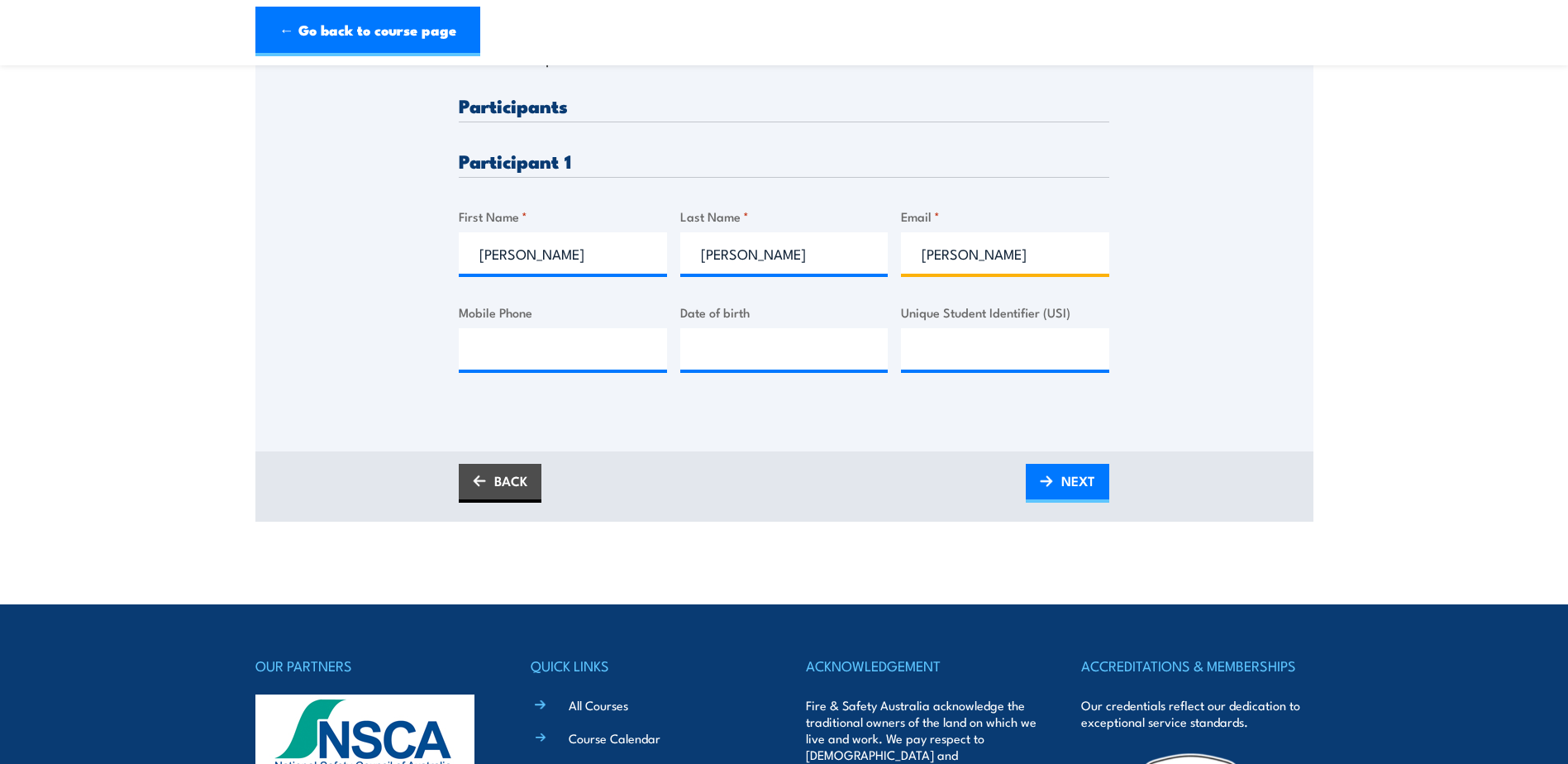
click at [989, 259] on input "[PERSON_NAME]" at bounding box center [1004, 253] width 208 height 41
click at [949, 250] on input "[PERSON_NAME][EMAIL_ADDRESS][PERSON_NAME][DOMAIN_NAME]" at bounding box center [1004, 253] width 208 height 41
type input "[PERSON_NAME][EMAIL_ADDRESS][PERSON_NAME][DOMAIN_NAME]"
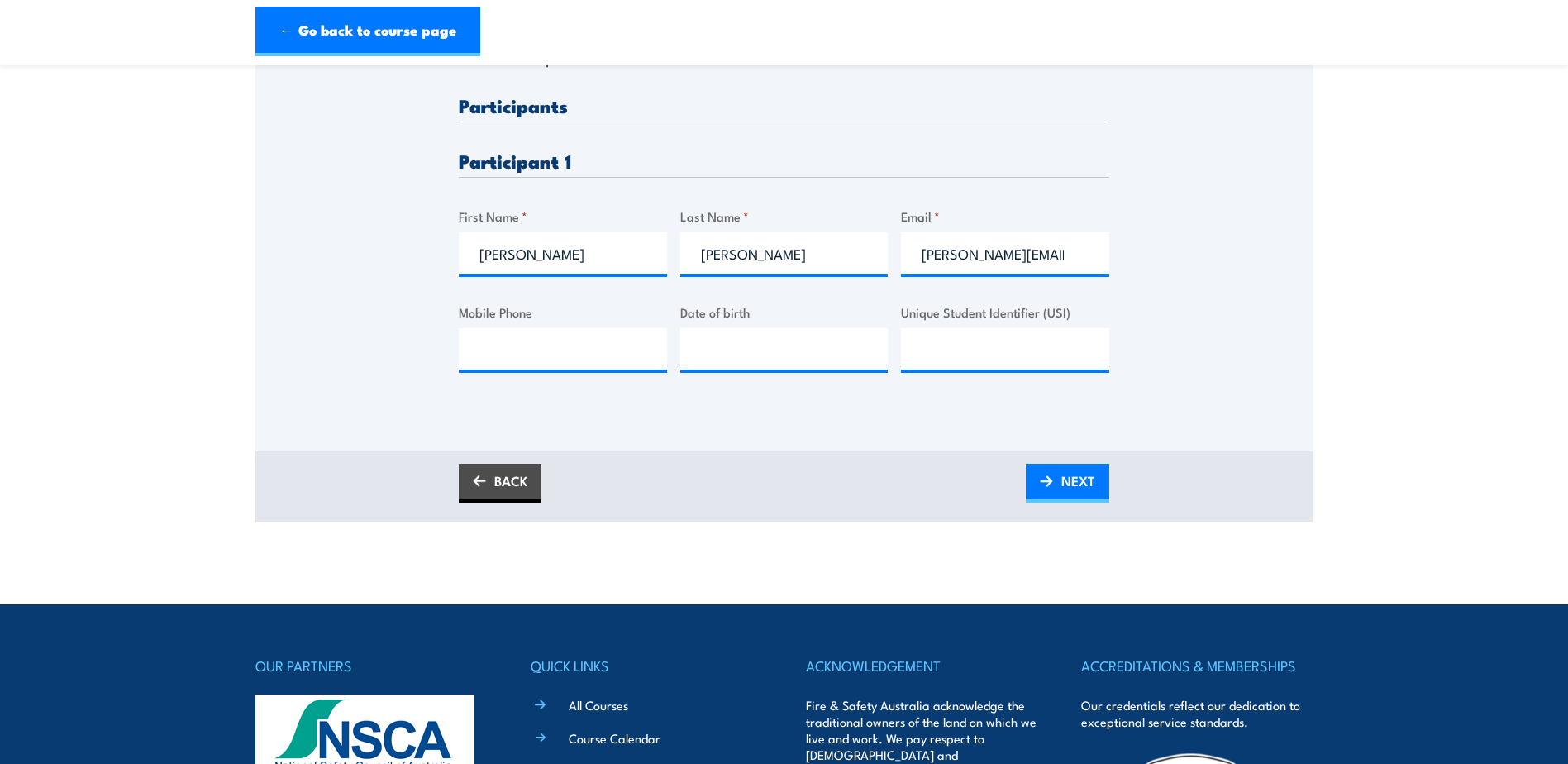
click at [1073, 483] on span "NEXT" at bounding box center [1078, 481] width 34 height 44
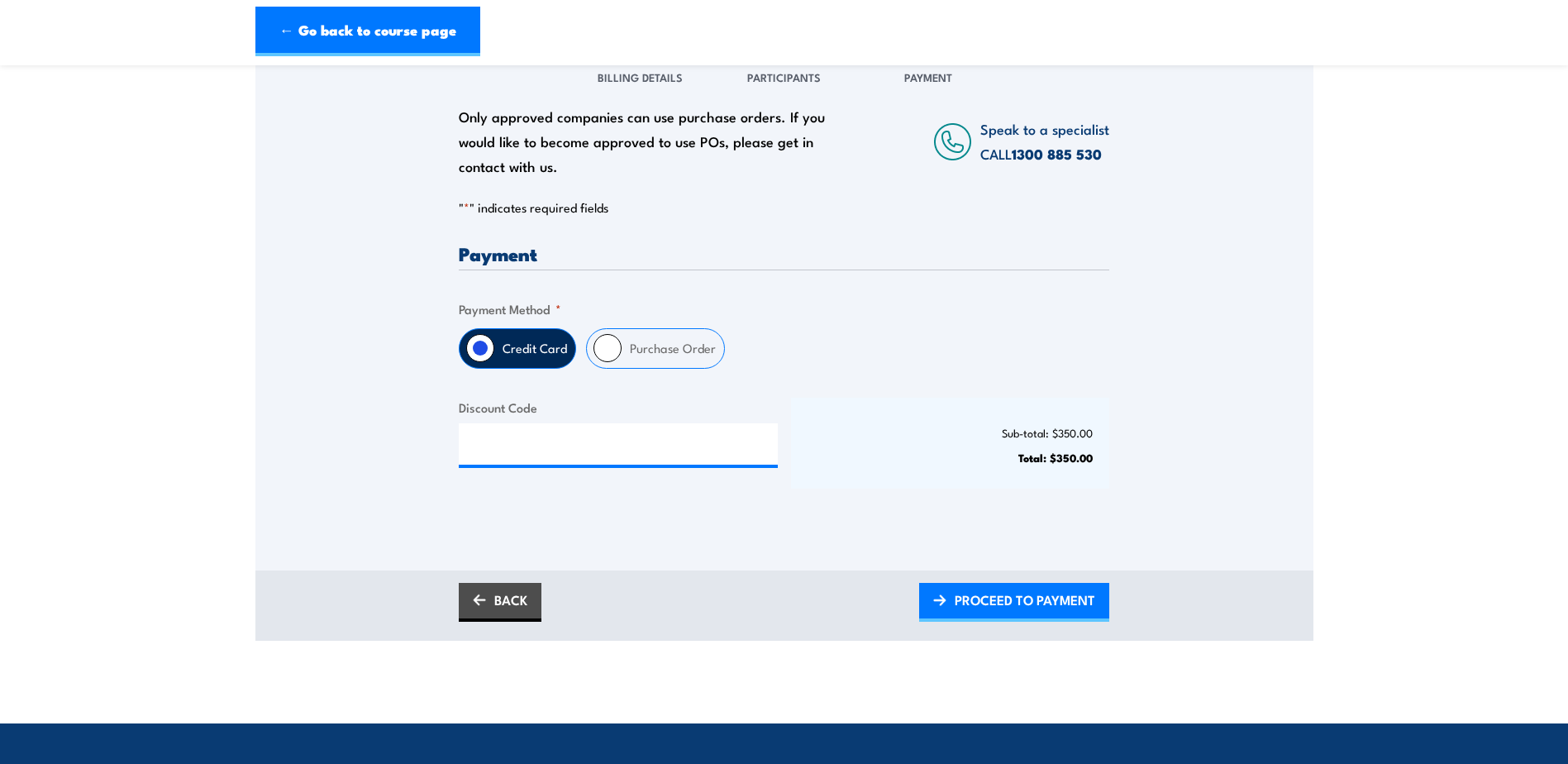
scroll to position [248, 0]
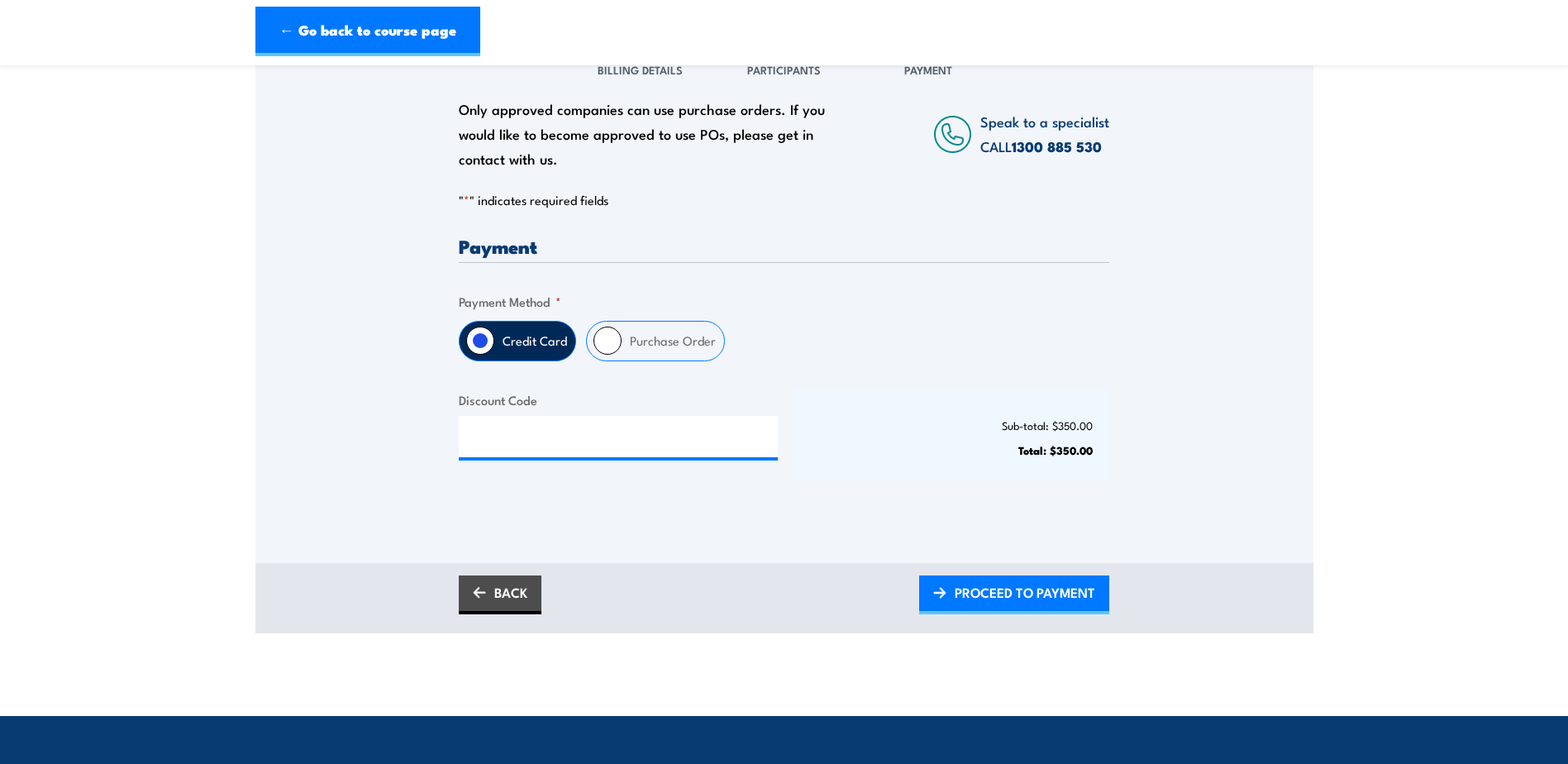
click at [610, 343] on input "Purchase Order" at bounding box center [607, 340] width 28 height 28
radio input "true"
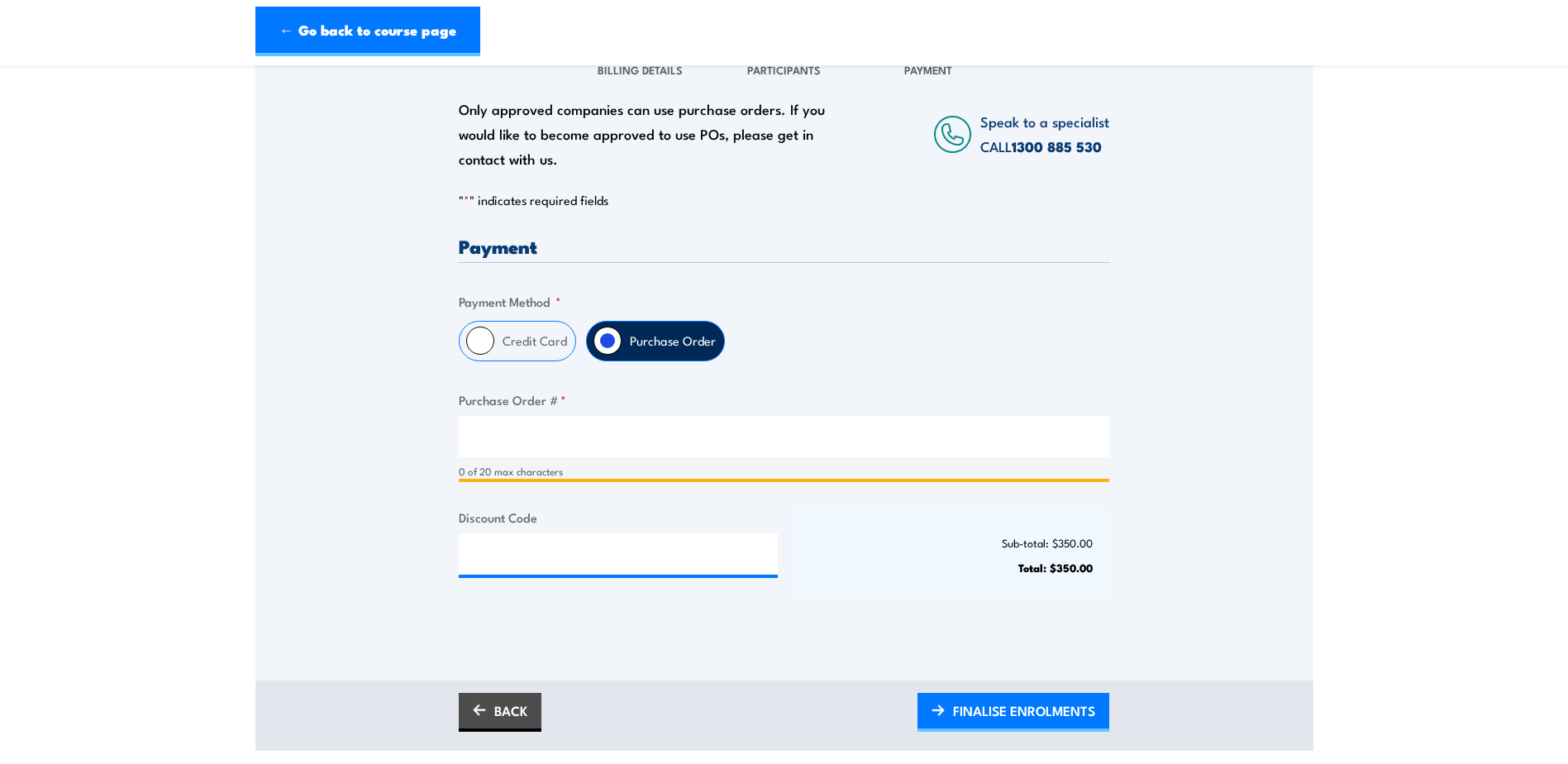
click at [599, 439] on input "Purchase Order # *" at bounding box center [784, 437] width 651 height 41
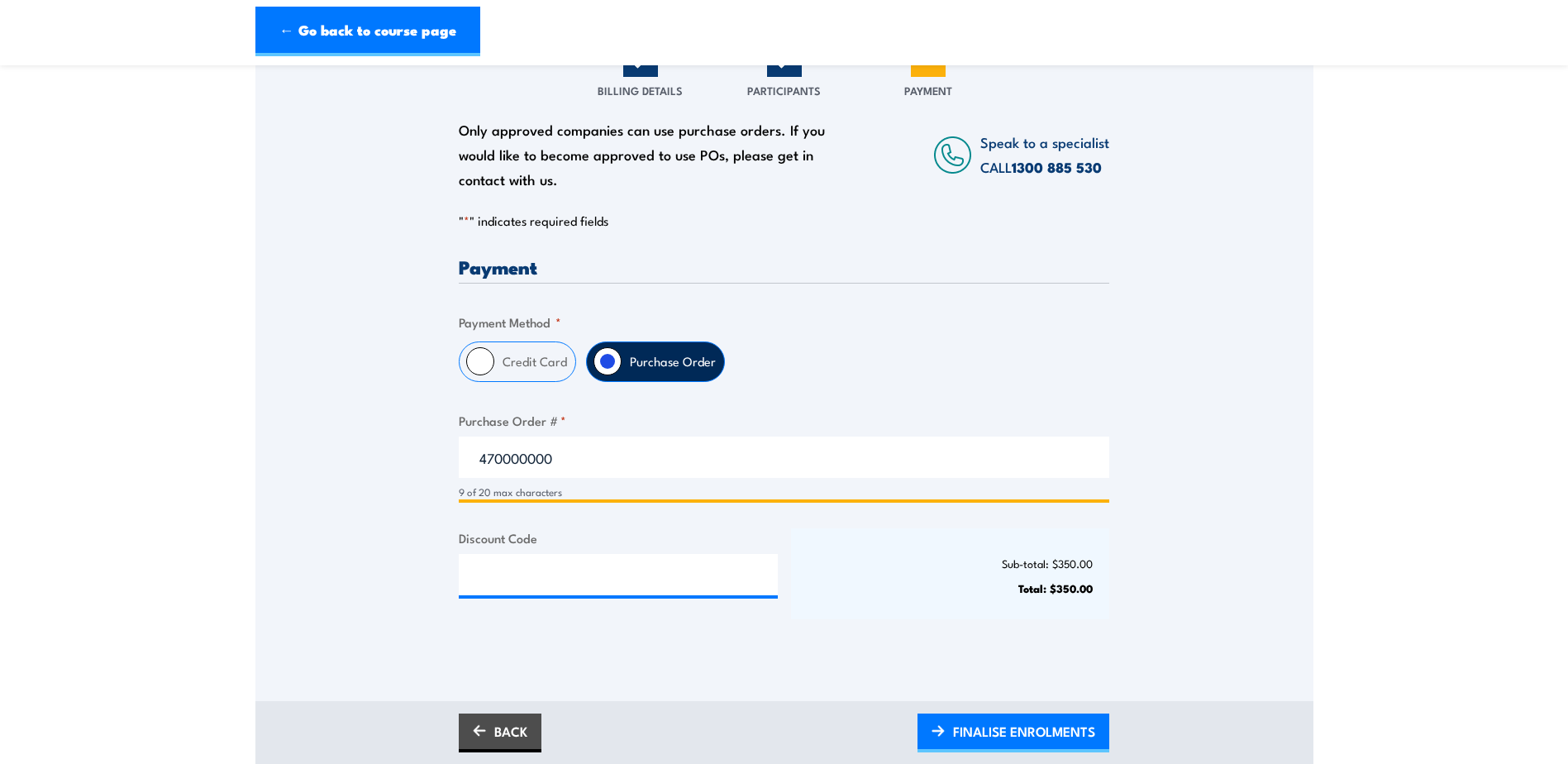
scroll to position [331, 0]
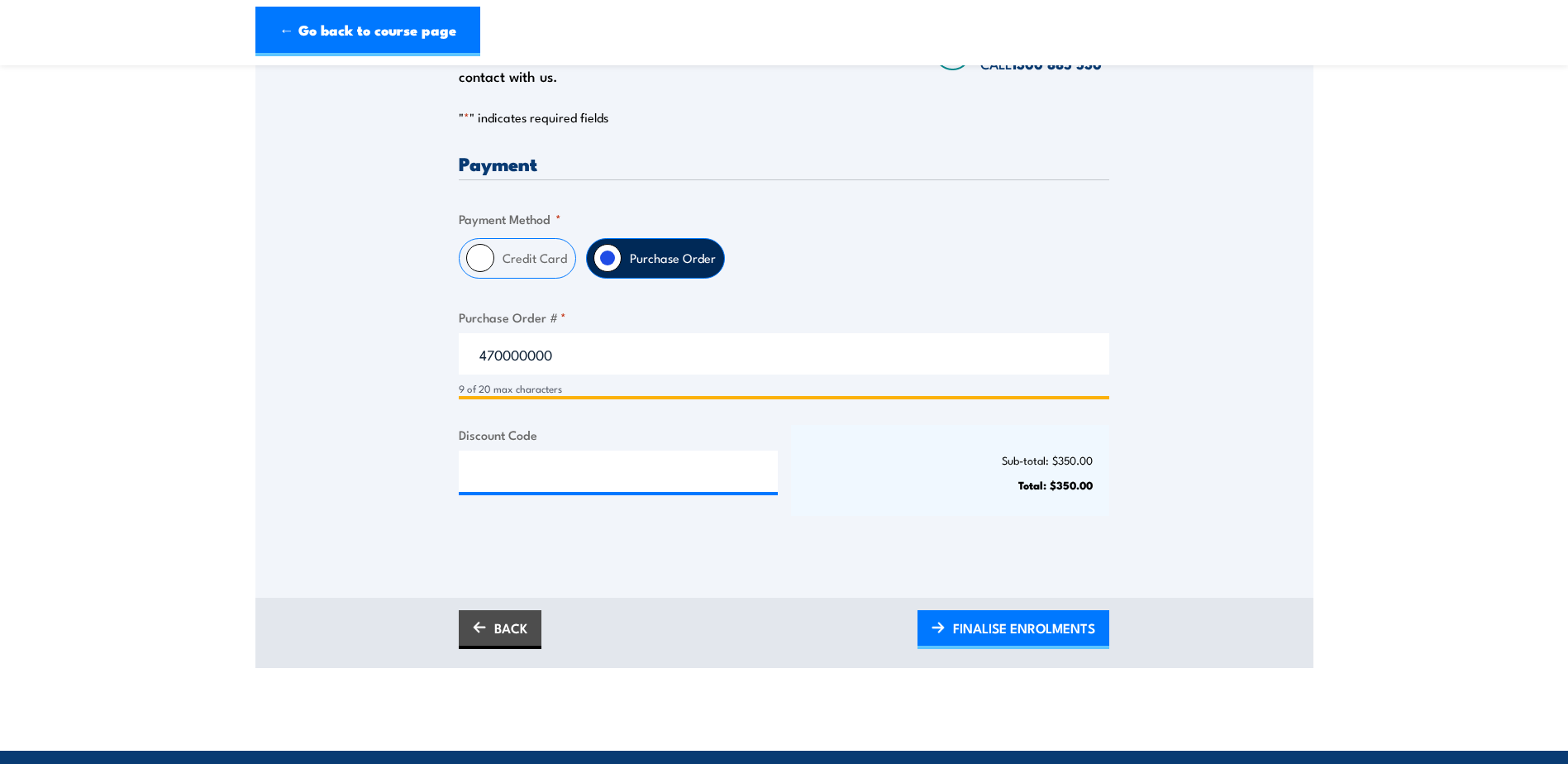
type input "470000000"
click at [1077, 632] on span "FINALISE ENROLMENTS" at bounding box center [1024, 628] width 142 height 44
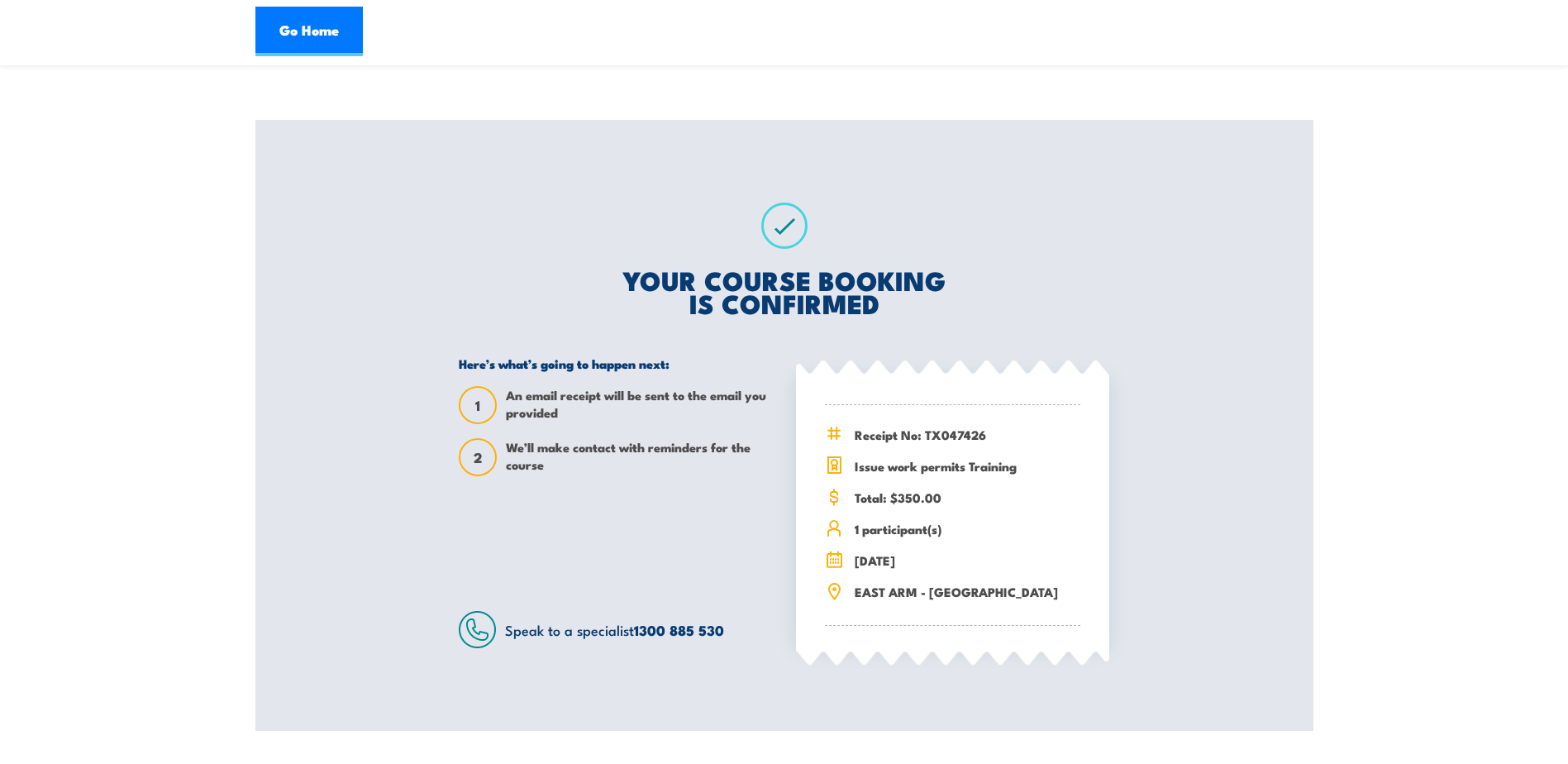
scroll to position [165, 0]
